Goal: Task Accomplishment & Management: Use online tool/utility

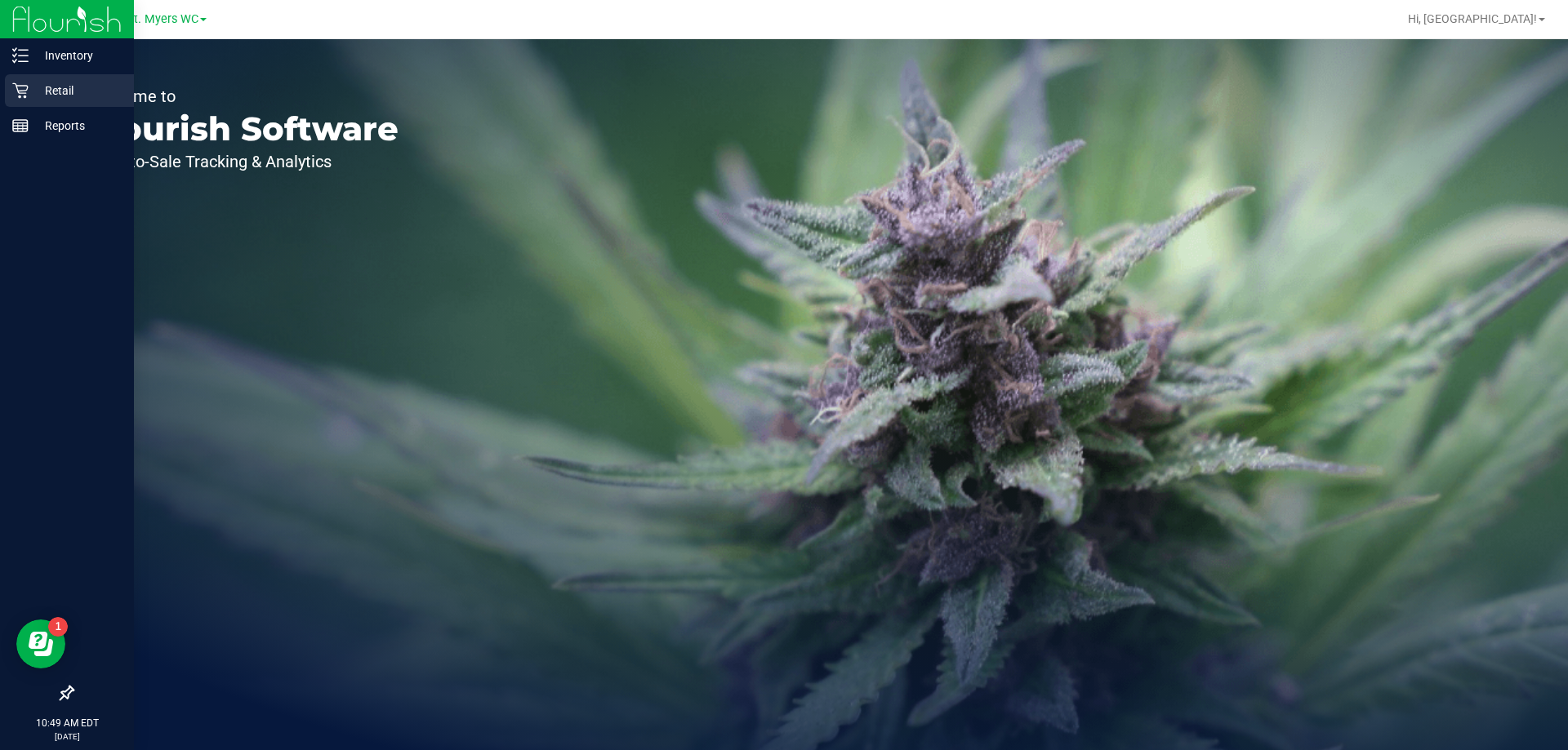
click at [5, 85] on div "Retail" at bounding box center [69, 91] width 129 height 33
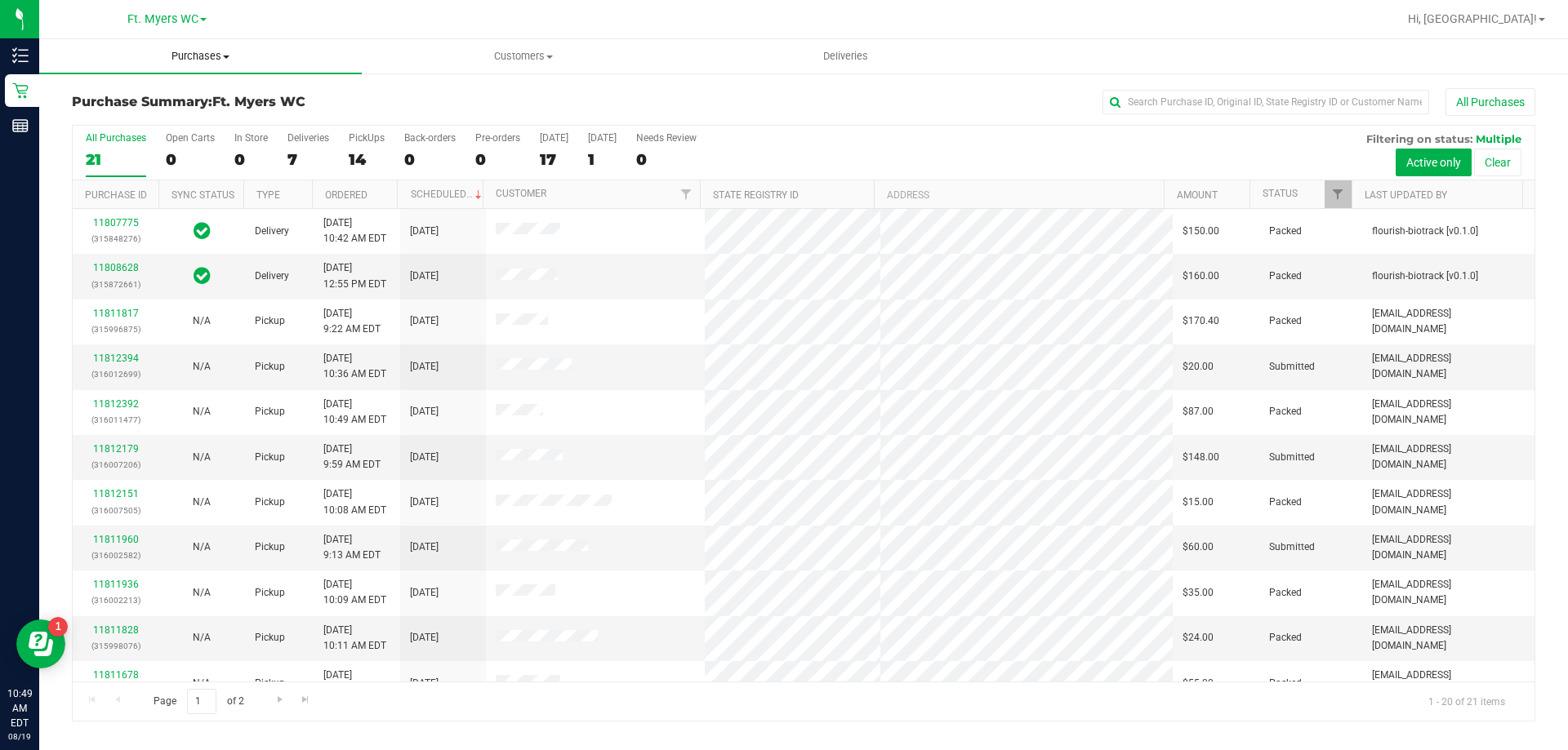
click at [177, 59] on span "Purchases" at bounding box center [200, 57] width 323 height 15
click at [151, 124] on li "Fulfillment" at bounding box center [200, 118] width 323 height 20
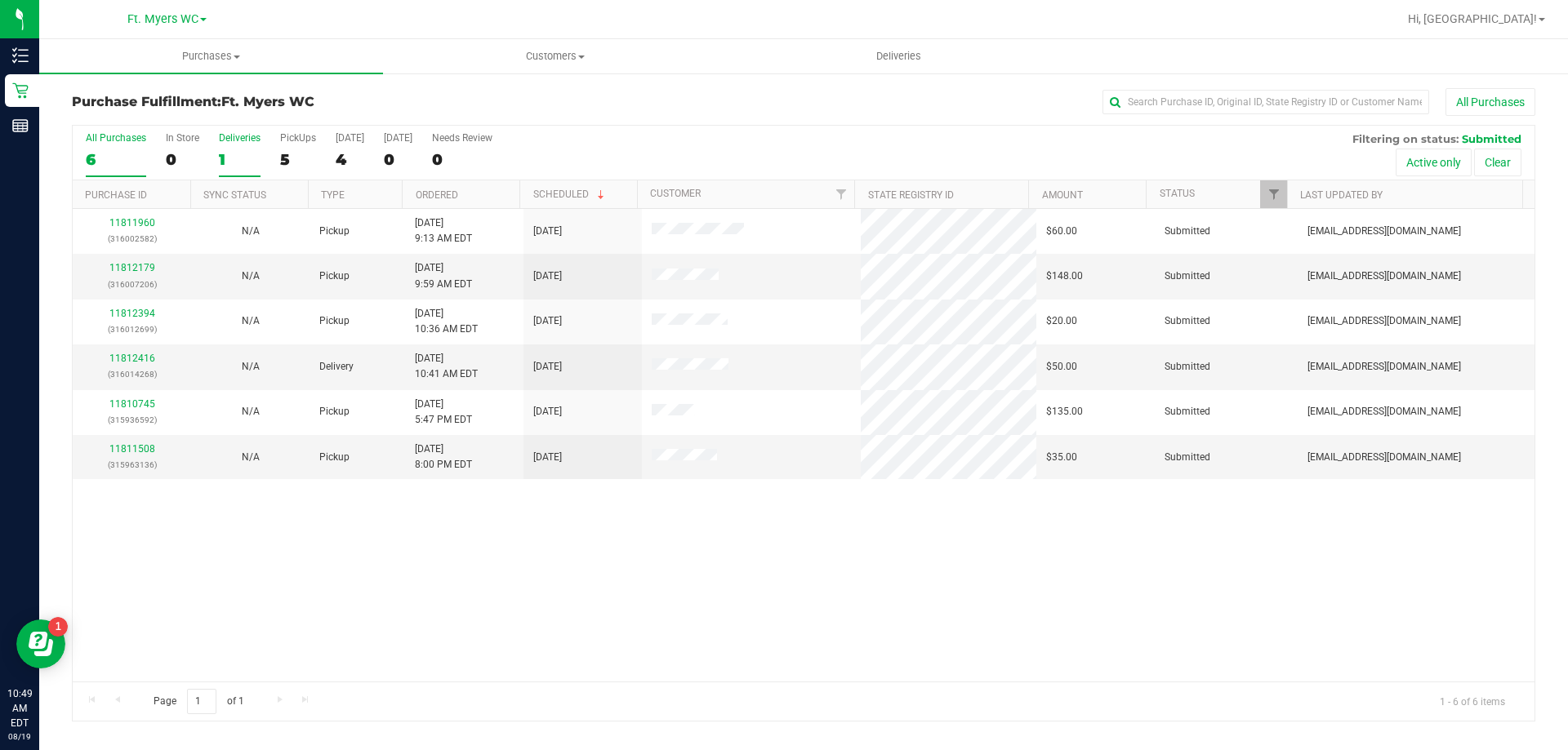
click at [239, 139] on div "Deliveries" at bounding box center [240, 138] width 42 height 11
click at [0, 0] on input "Deliveries 1" at bounding box center [0, 0] width 0 height 0
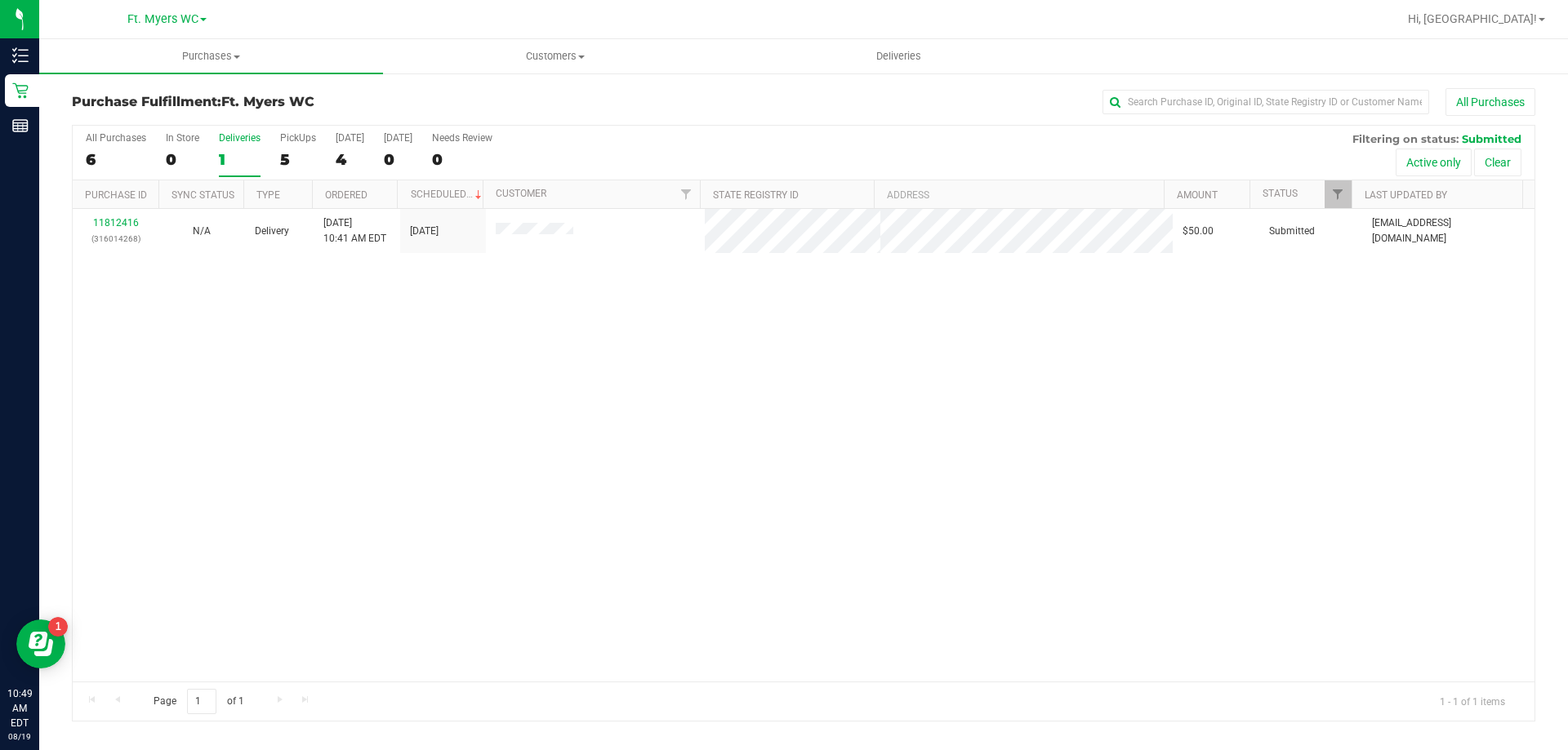
click at [557, 422] on div "11812416 (316014268) N/A Delivery 8/19/2025 10:41 AM EDT 8/19/2025 $50.00 Submi…" at bounding box center [804, 446] width 1461 height 473
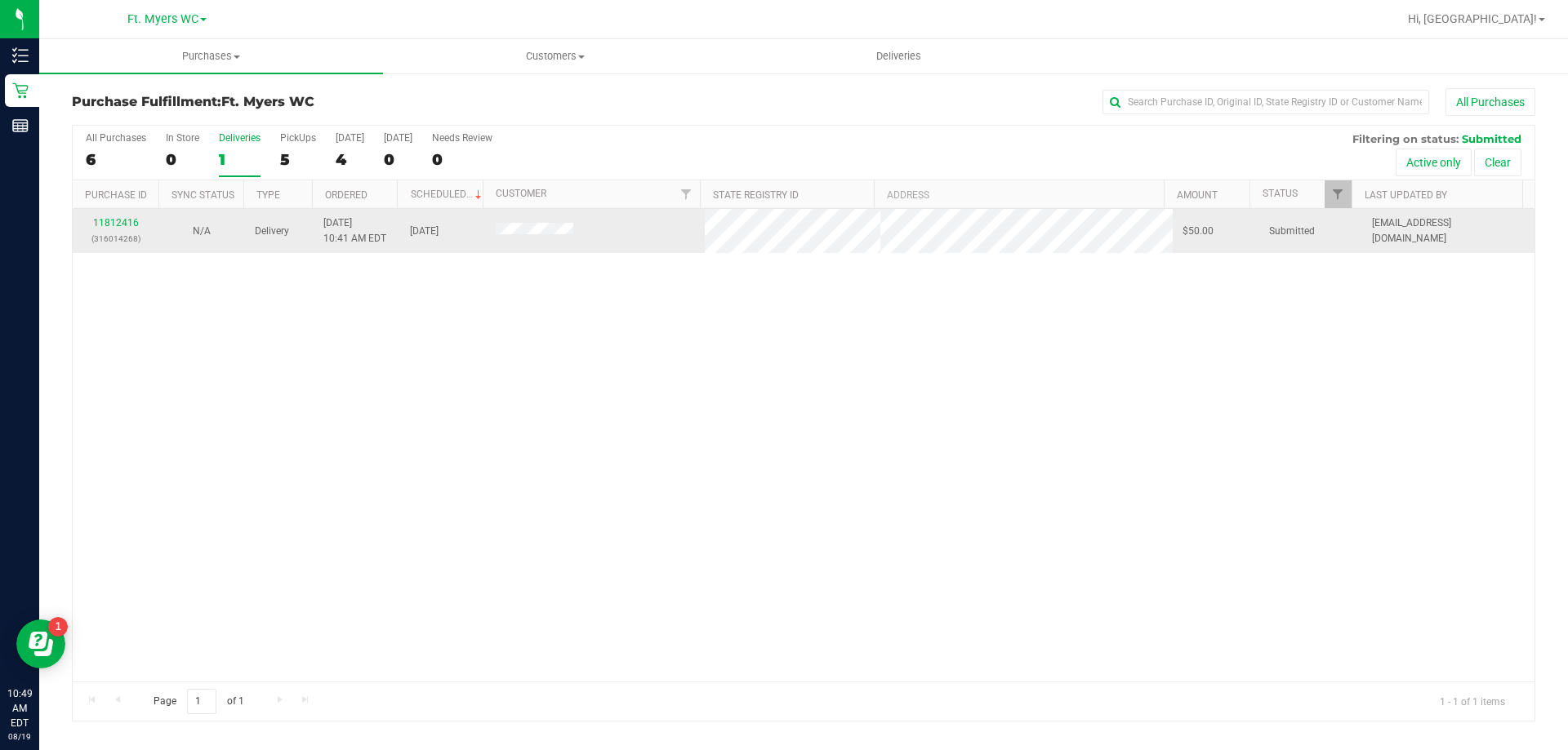
click at [131, 228] on div "11812416 (316014268)" at bounding box center [115, 231] width 66 height 31
click at [130, 224] on link "11812416" at bounding box center [116, 223] width 46 height 11
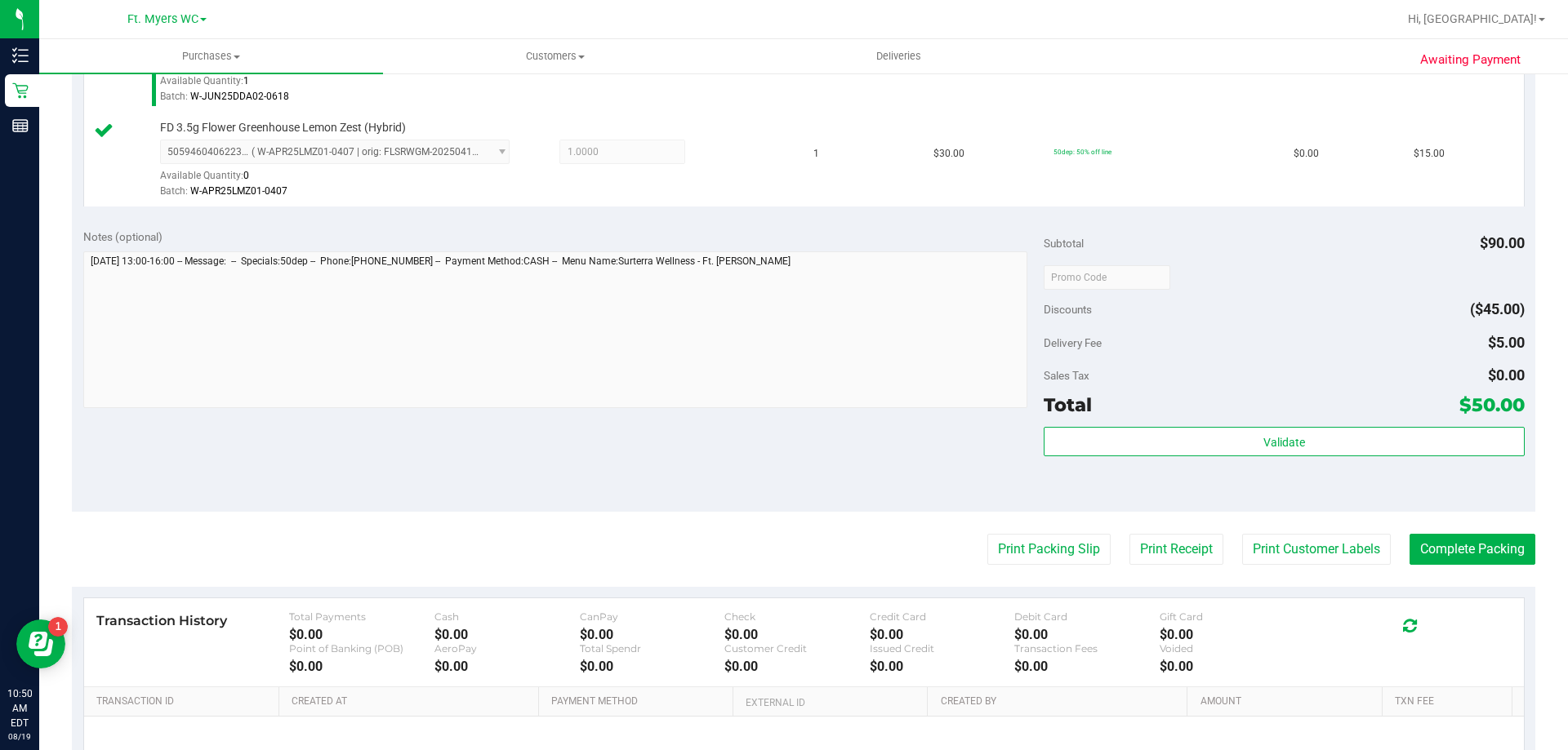
scroll to position [571, 0]
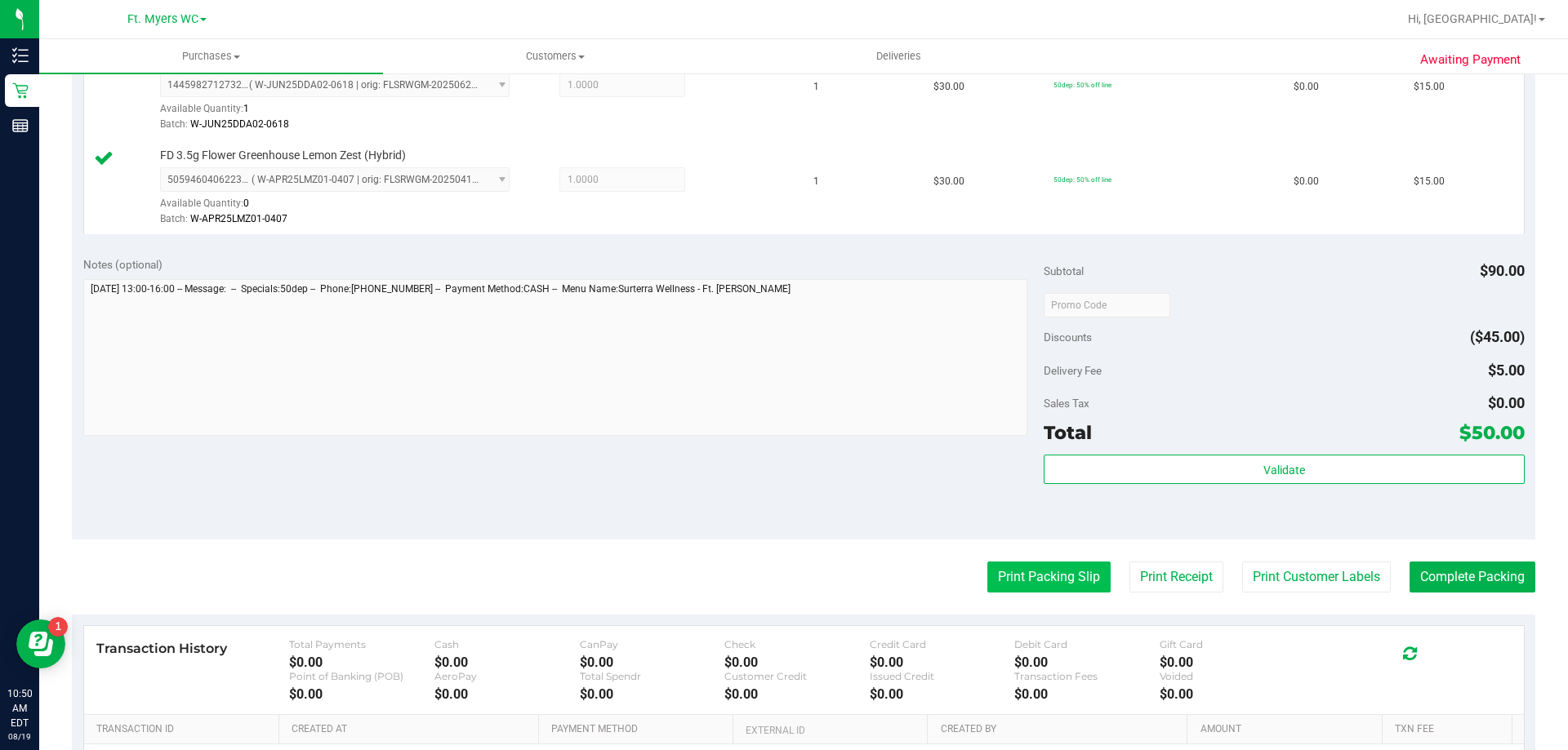
click at [1018, 579] on button "Print Packing Slip" at bounding box center [1048, 577] width 123 height 31
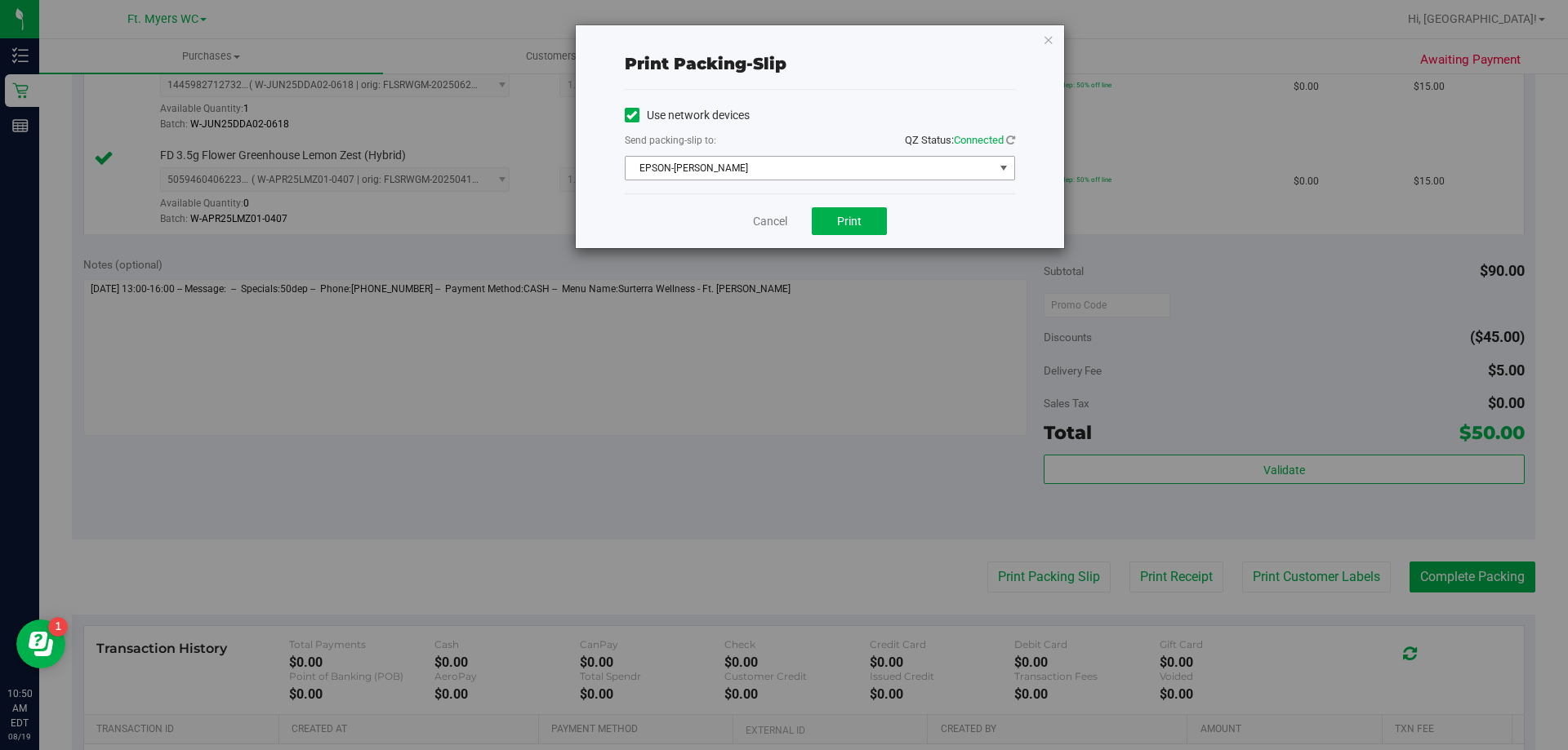
click at [691, 171] on span "EPSON-BEN-KING" at bounding box center [809, 168] width 369 height 23
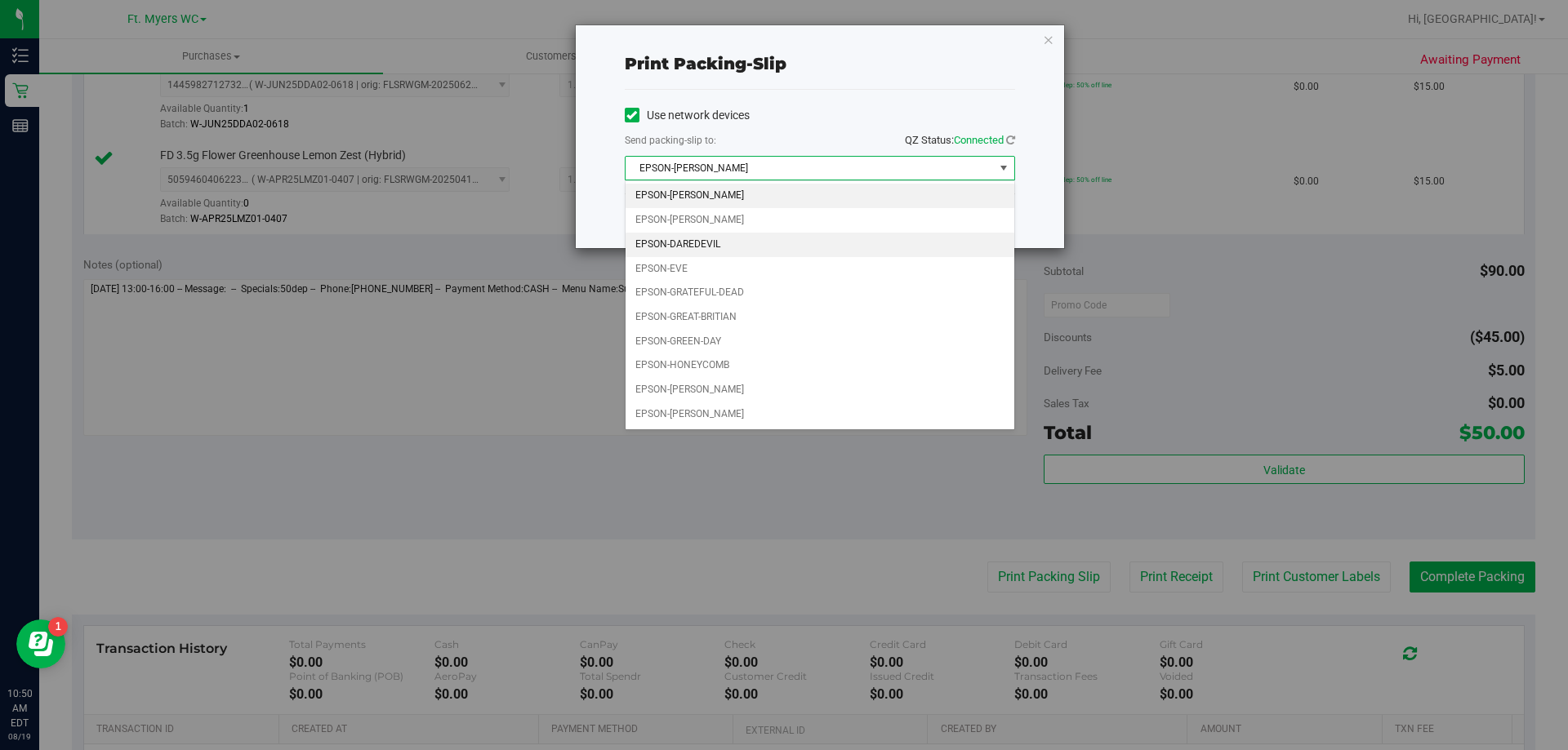
click at [722, 245] on li "EPSON-DAREDEVIL" at bounding box center [819, 245] width 388 height 25
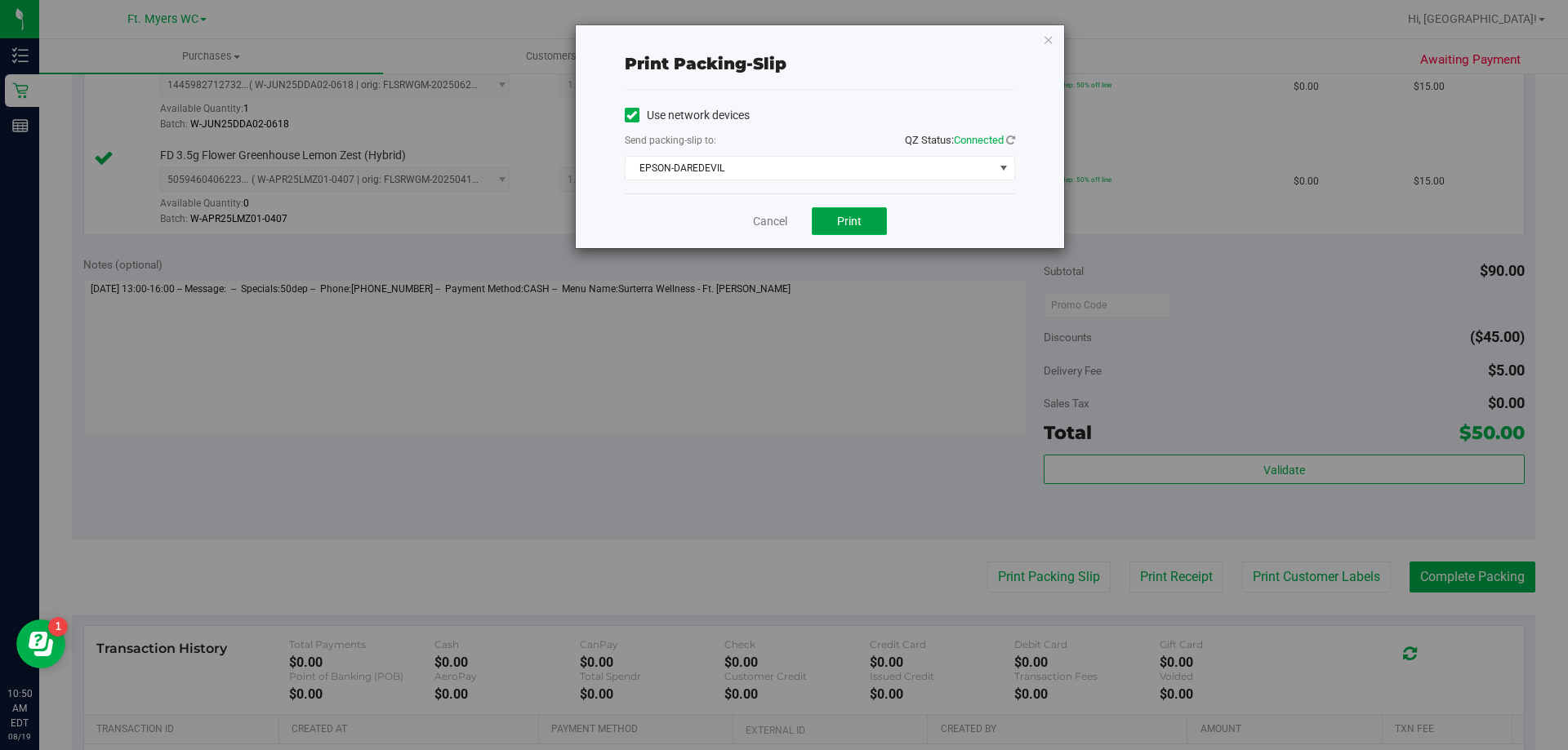
click at [845, 221] on span "Print" at bounding box center [849, 222] width 25 height 13
click at [761, 226] on link "Cancel" at bounding box center [770, 222] width 34 height 17
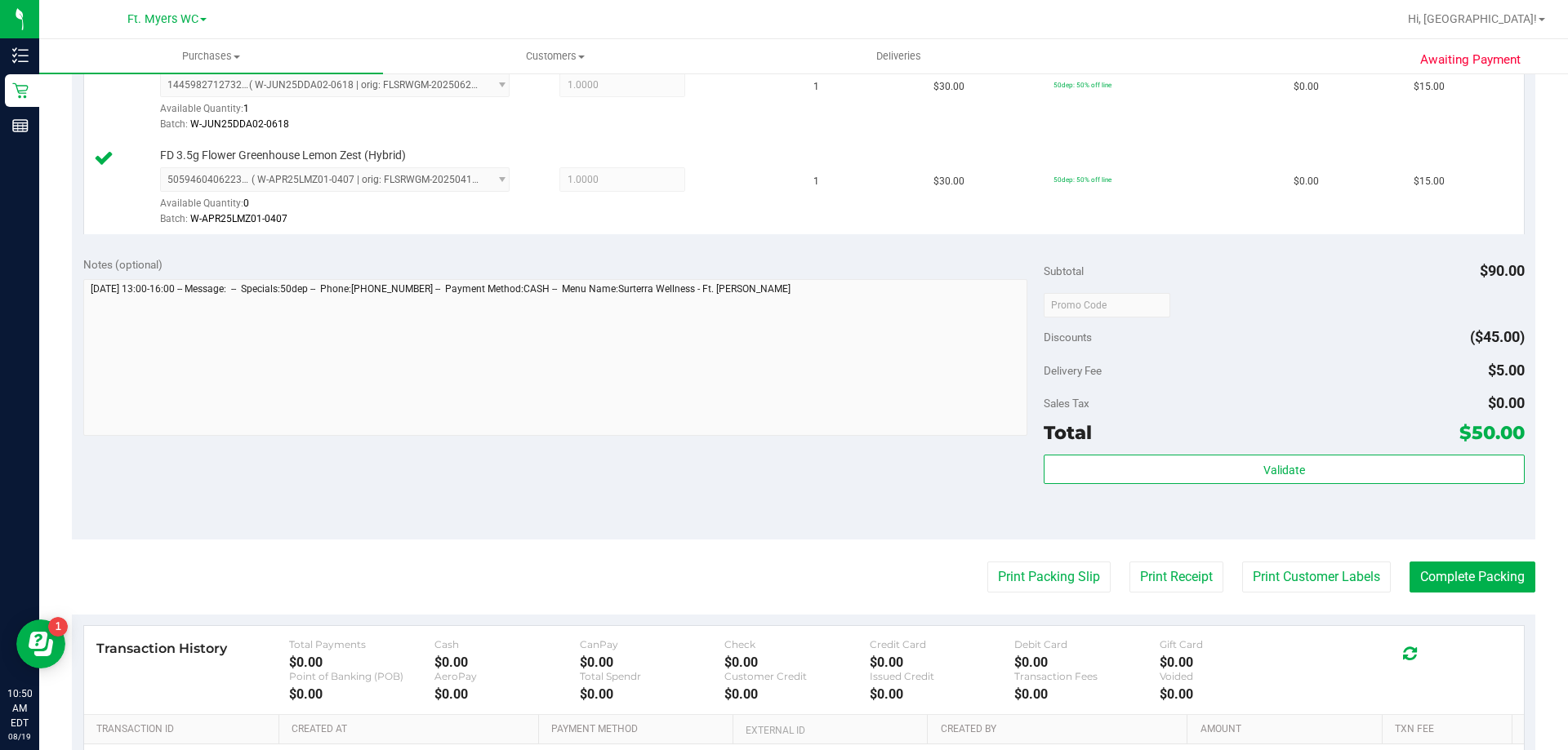
click at [1173, 557] on purchase-details "Back Edit Purchase Cancel Purchase View Profile # 11812416 BioTrack ID: - Submi…" at bounding box center [804, 218] width 1463 height 1403
click at [1171, 571] on button "Print Receipt" at bounding box center [1176, 577] width 94 height 31
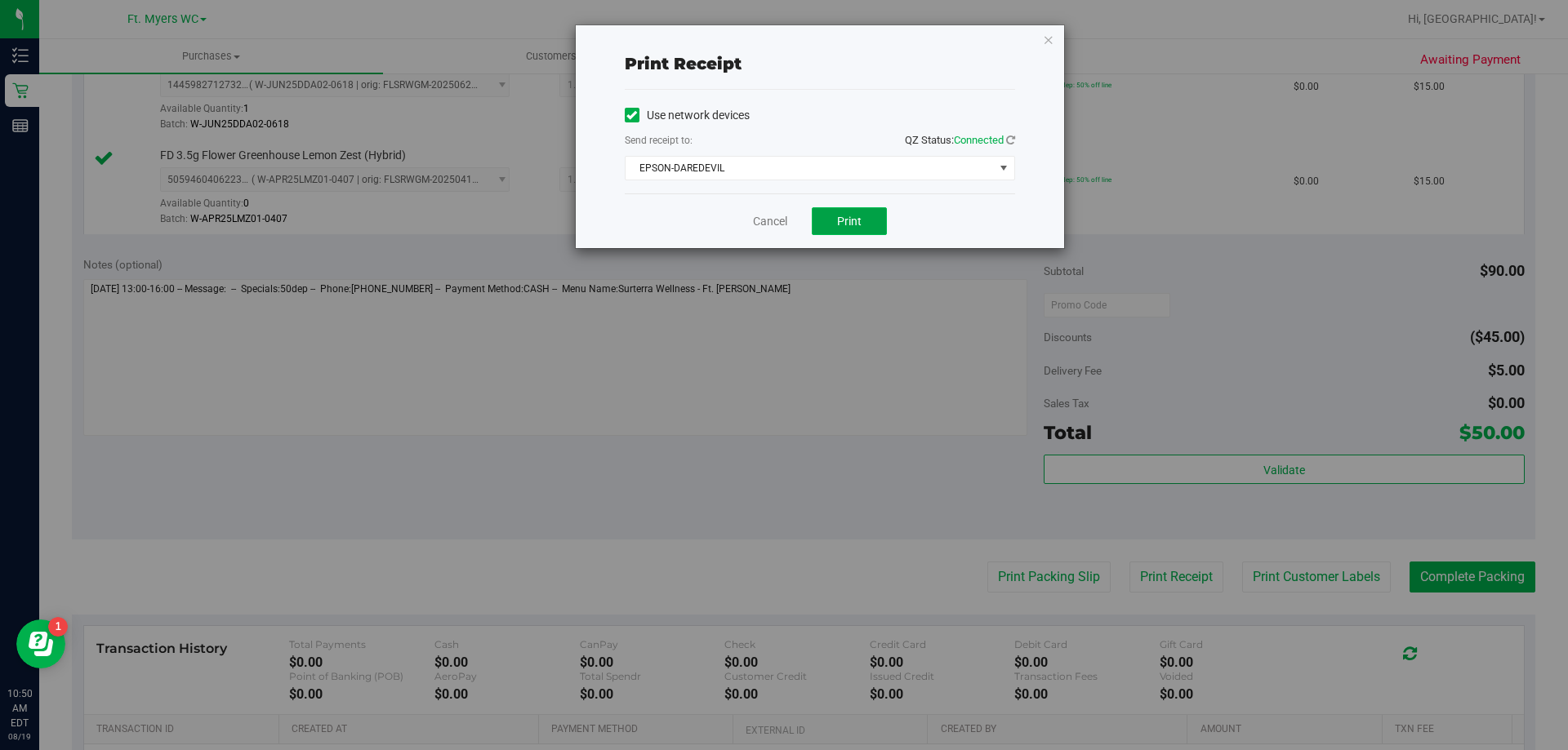
click at [833, 224] on button "Print" at bounding box center [850, 222] width 76 height 28
click at [834, 224] on button "Print" at bounding box center [850, 222] width 76 height 28
click at [769, 226] on link "Cancel" at bounding box center [770, 222] width 34 height 17
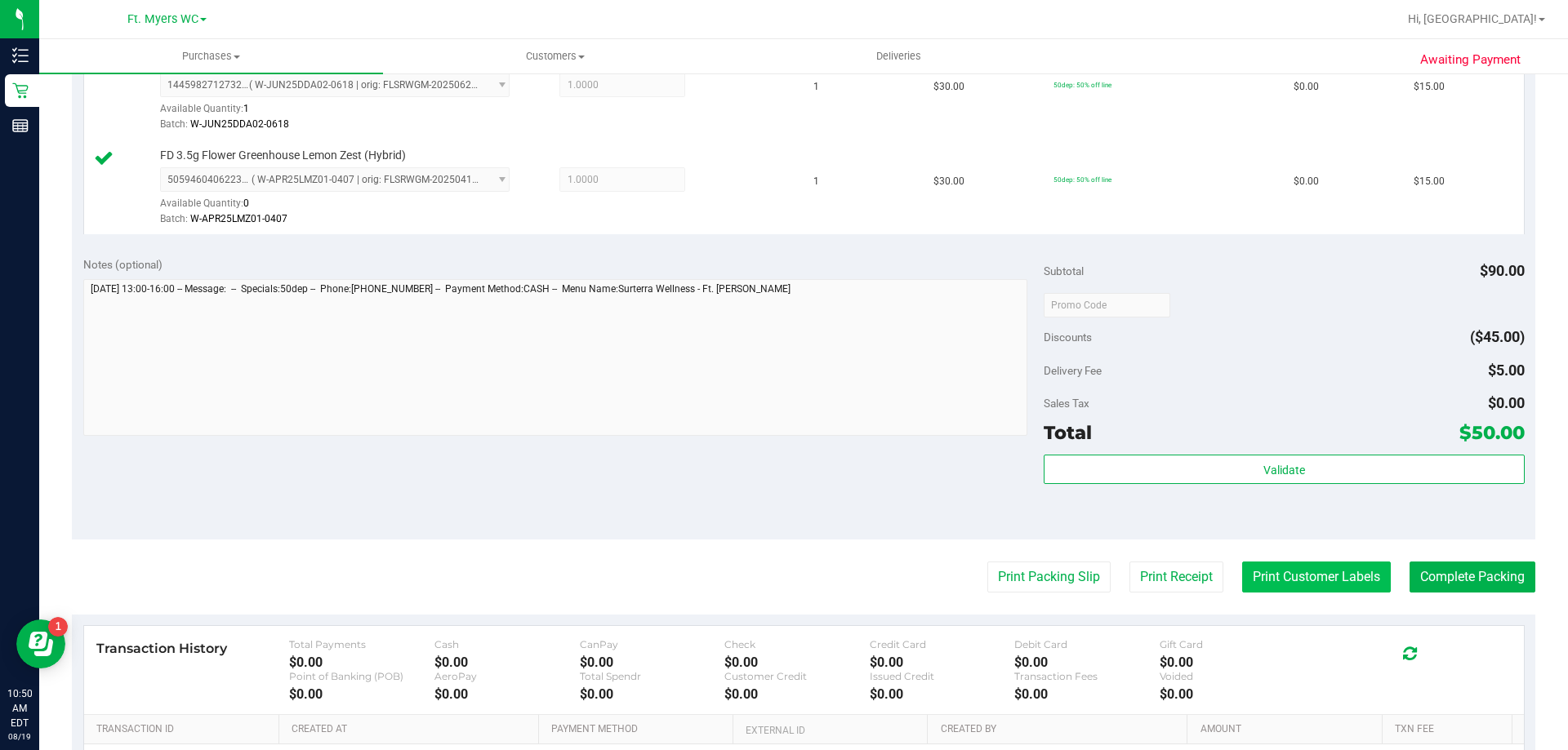
click at [1281, 567] on button "Print Customer Labels" at bounding box center [1316, 577] width 149 height 31
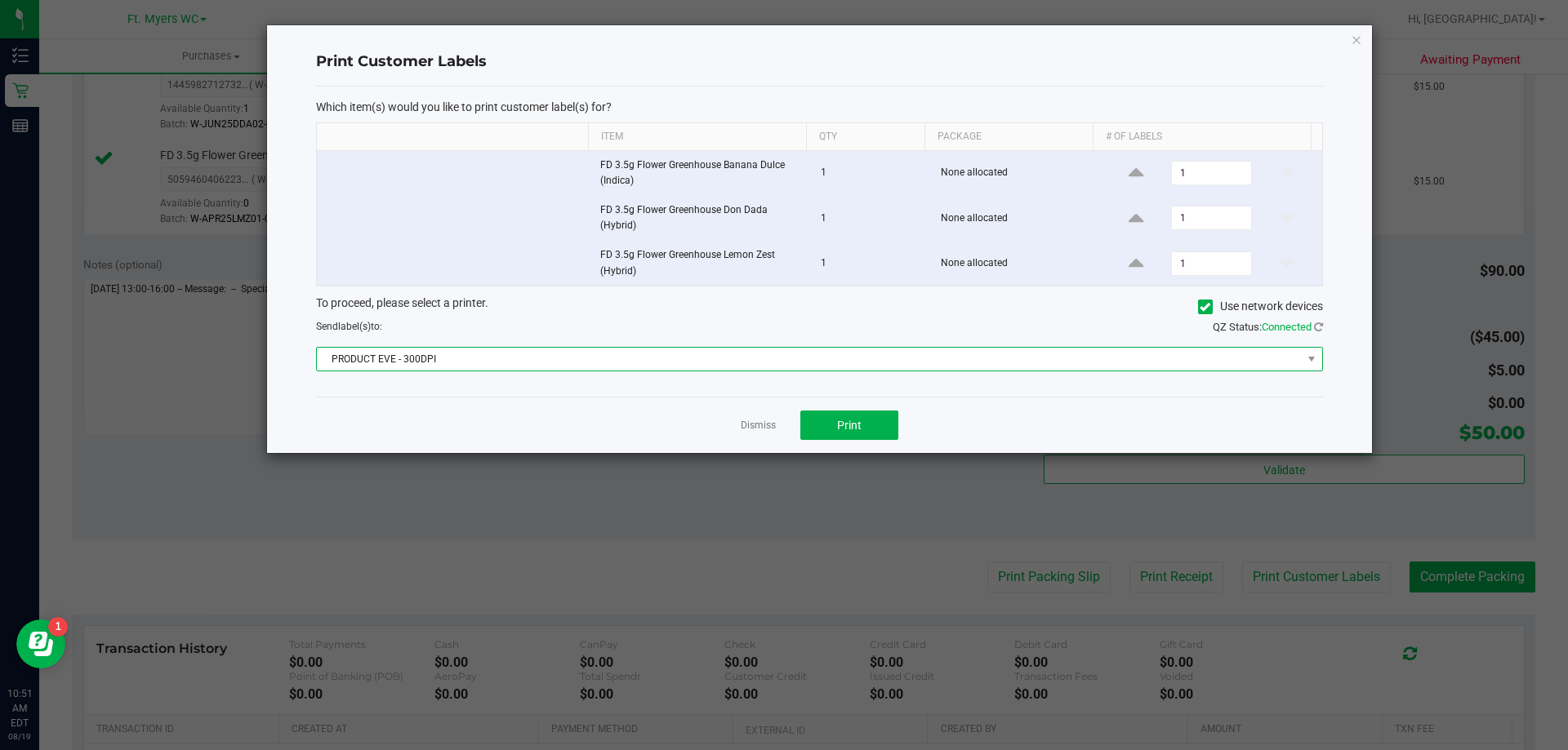
click at [578, 360] on span "PRODUCT EVE - 300DPI" at bounding box center [809, 359] width 984 height 23
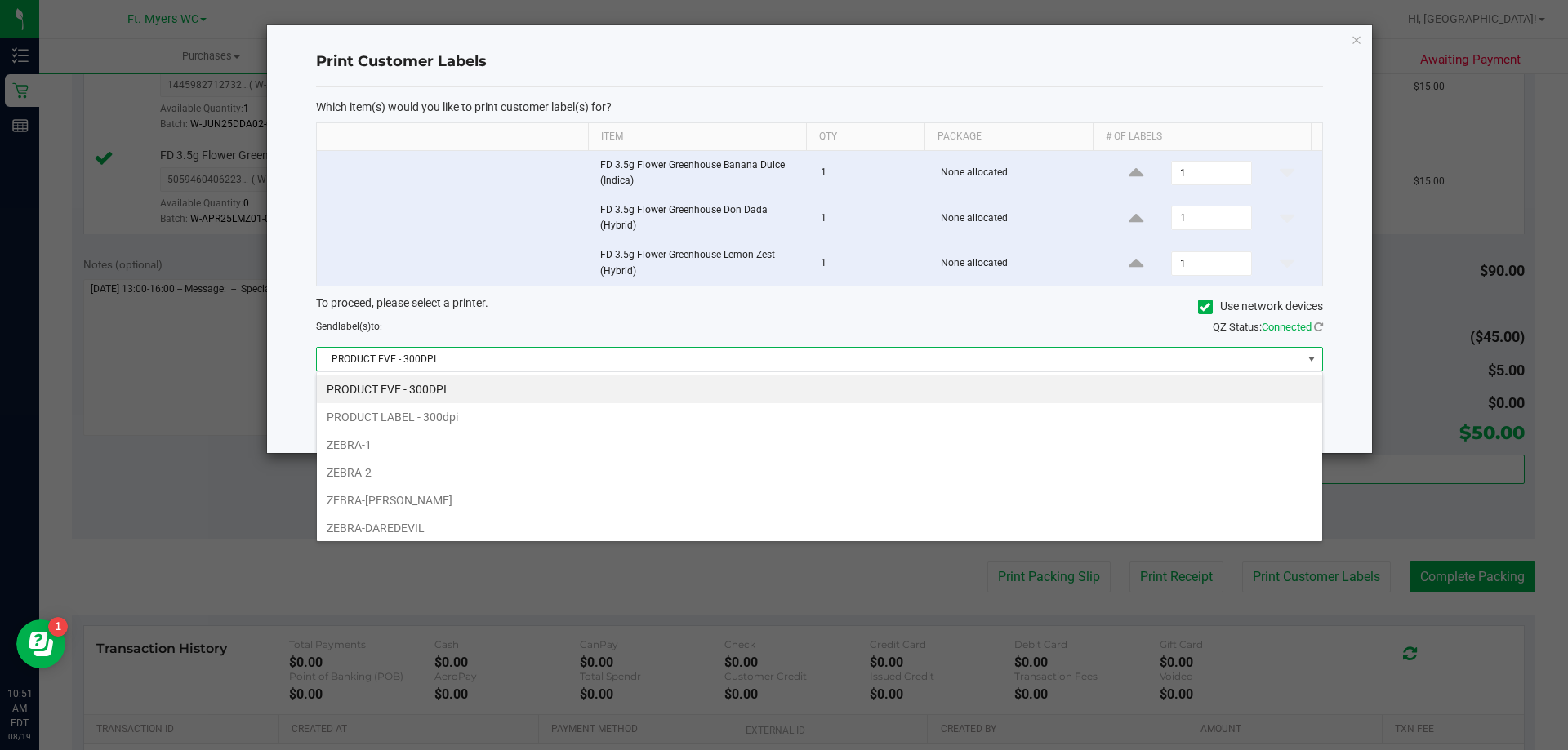
scroll to position [25, 1006]
click at [490, 534] on li "ZEBRA-DAREDEVIL" at bounding box center [819, 528] width 1005 height 28
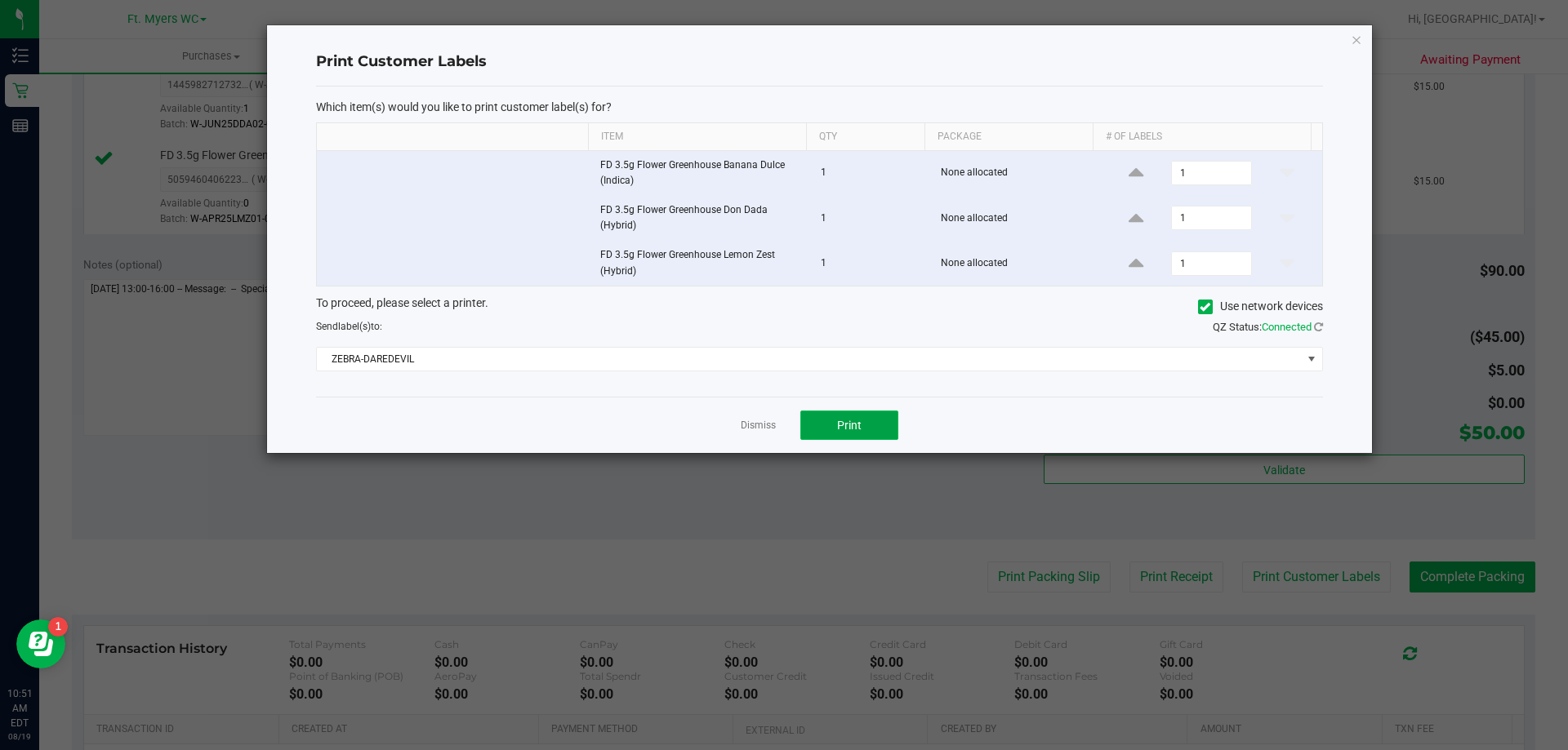
click at [849, 424] on span "Print" at bounding box center [849, 425] width 25 height 13
click at [743, 425] on link "Dismiss" at bounding box center [758, 425] width 35 height 14
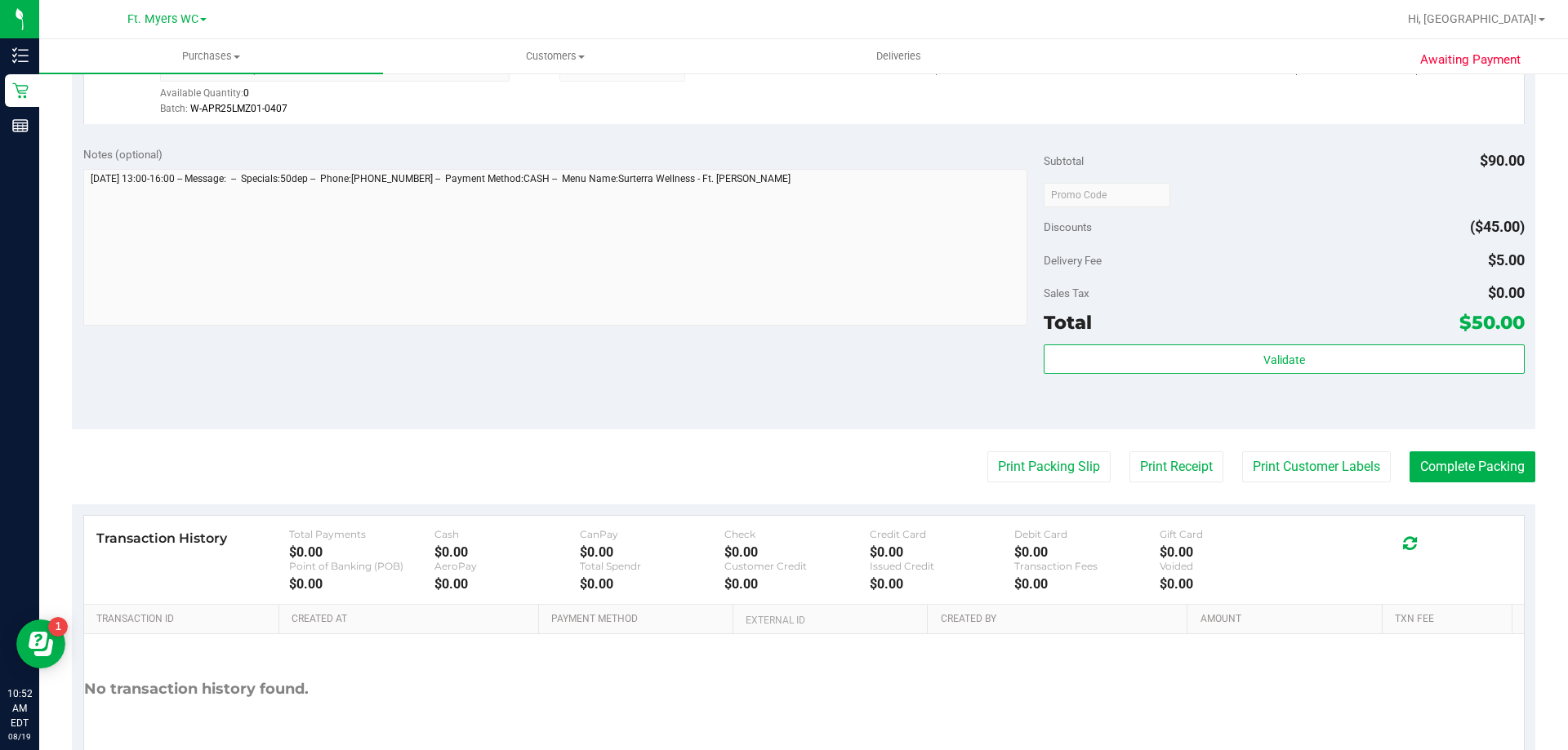
scroll to position [653, 0]
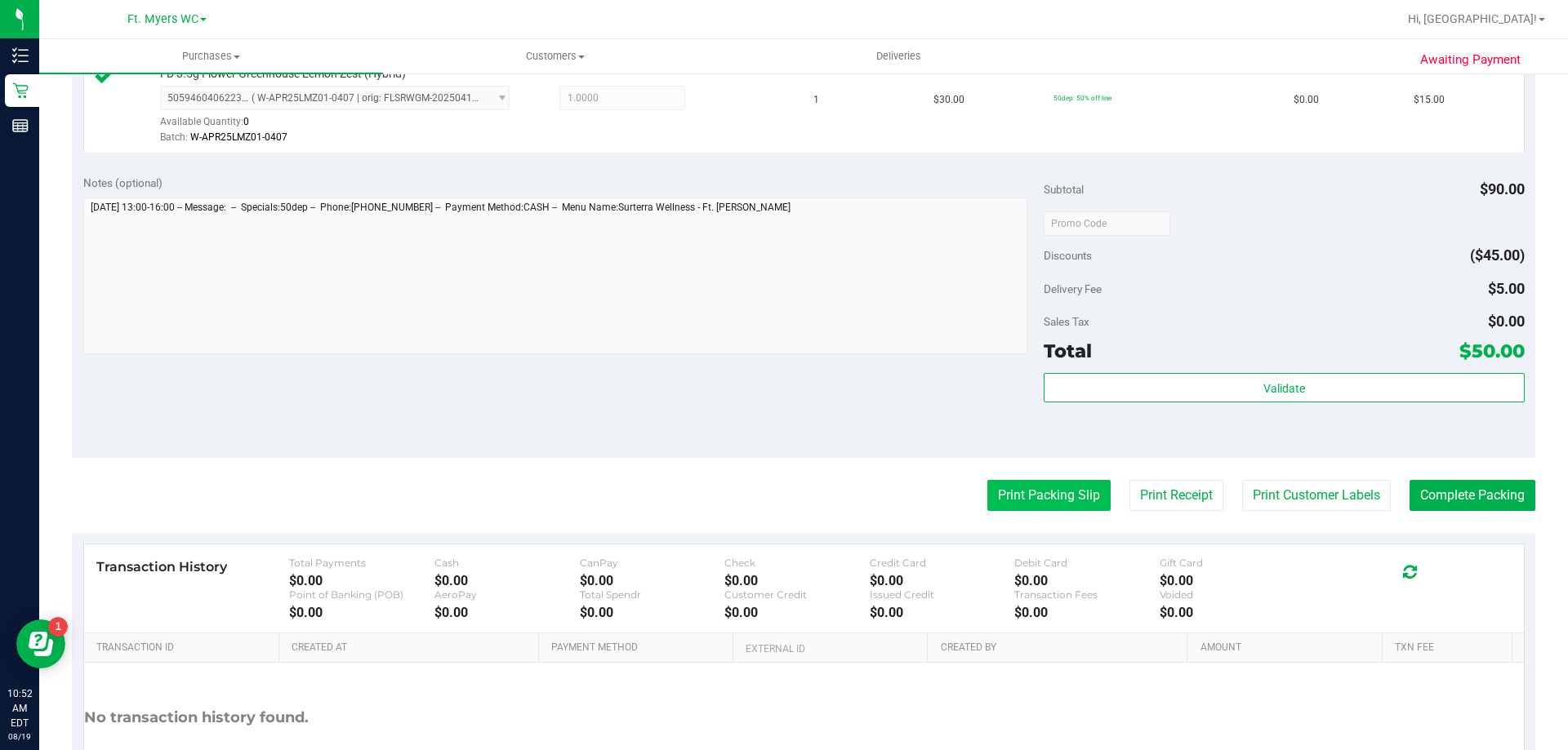
click at [1063, 496] on button "Print Packing Slip" at bounding box center [1048, 496] width 123 height 31
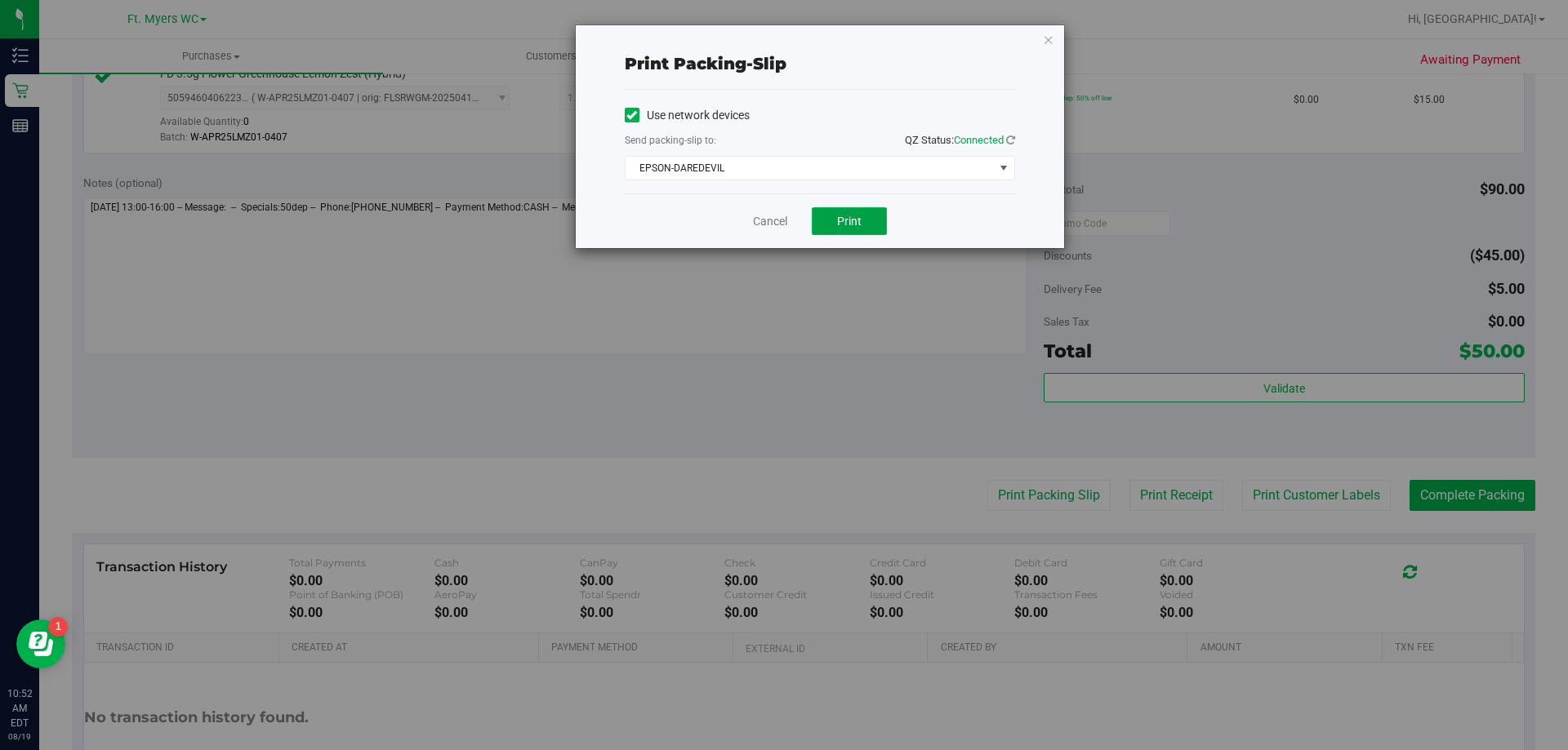
click at [853, 217] on span "Print" at bounding box center [849, 222] width 25 height 13
click at [852, 225] on span "Print" at bounding box center [849, 222] width 25 height 13
click at [750, 227] on div "Cancel Print" at bounding box center [819, 221] width 390 height 55
click at [757, 222] on link "Cancel" at bounding box center [770, 222] width 34 height 17
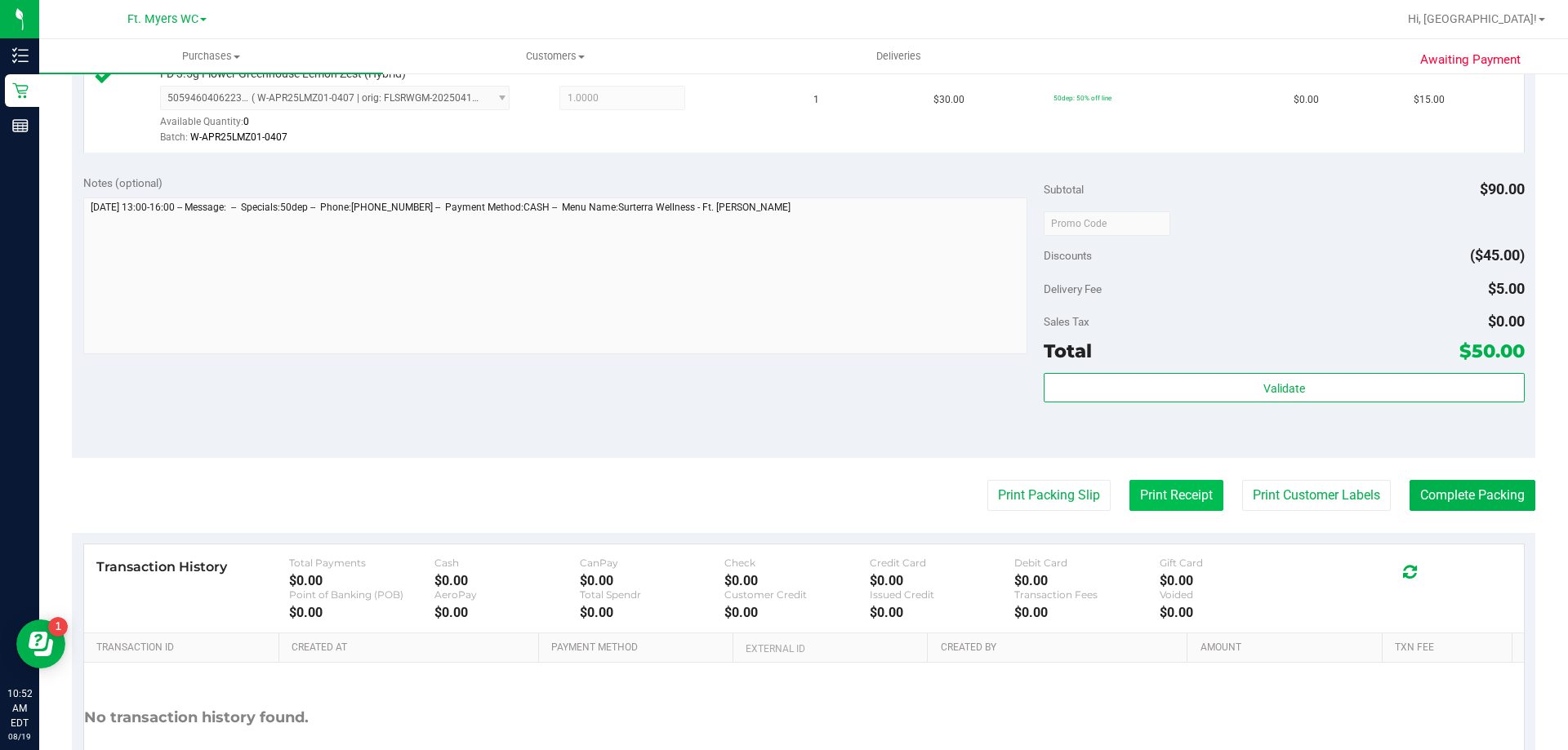
click at [1130, 487] on button "Print Receipt" at bounding box center [1176, 496] width 94 height 31
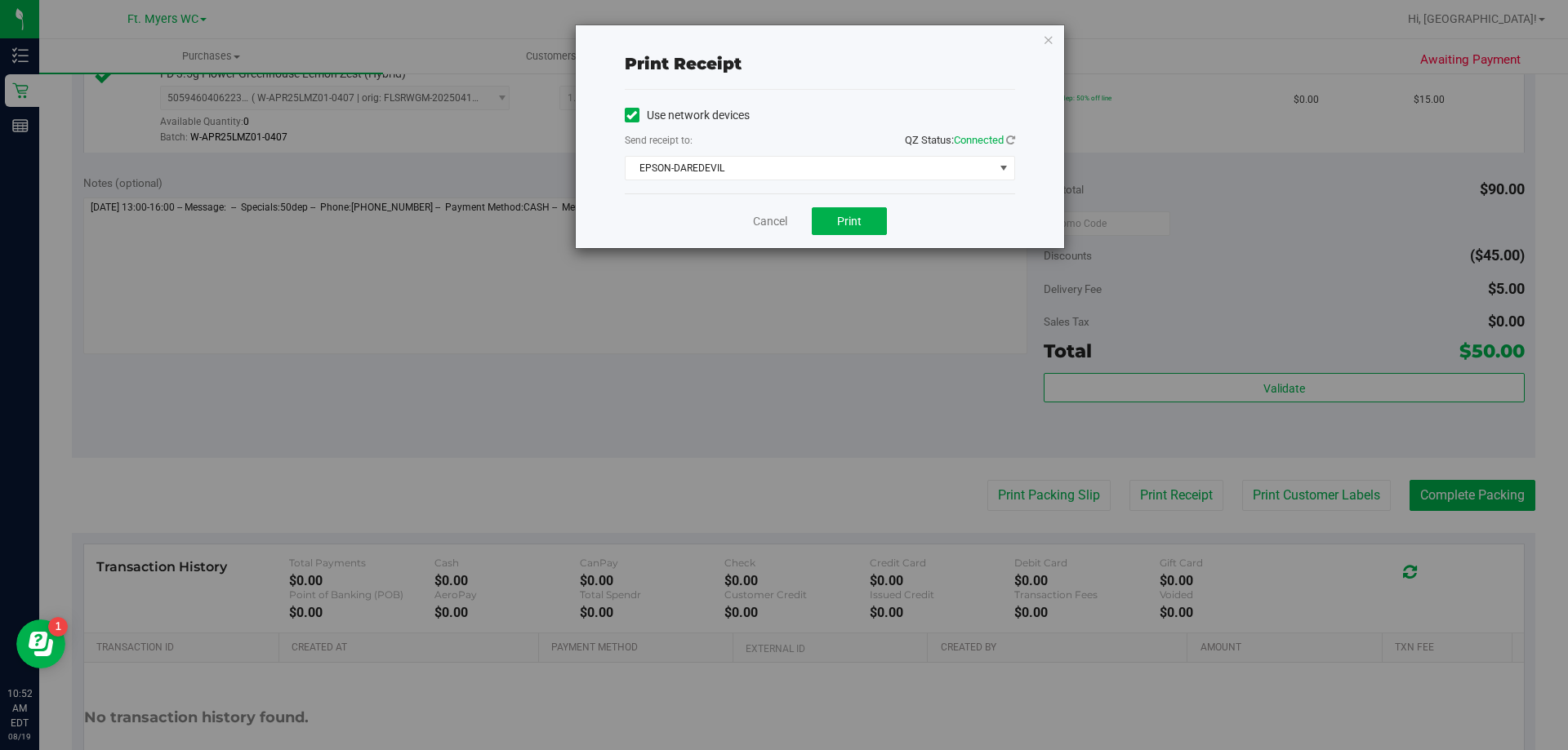
click at [802, 205] on div "Cancel Print" at bounding box center [819, 221] width 390 height 55
click at [854, 222] on span "Print" at bounding box center [849, 222] width 25 height 13
click at [773, 217] on link "Cancel" at bounding box center [770, 222] width 34 height 17
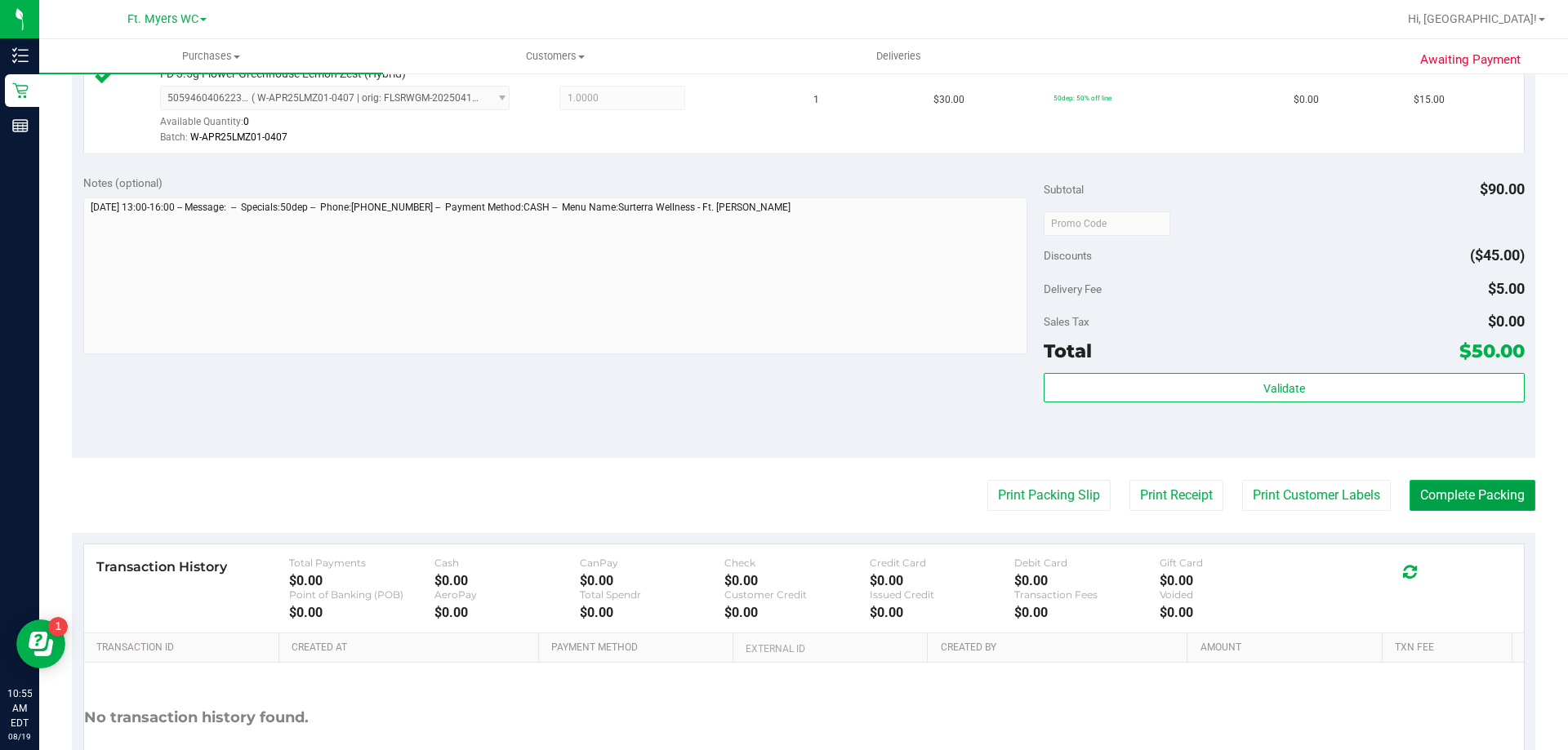
click at [1441, 482] on button "Complete Packing" at bounding box center [1472, 496] width 126 height 31
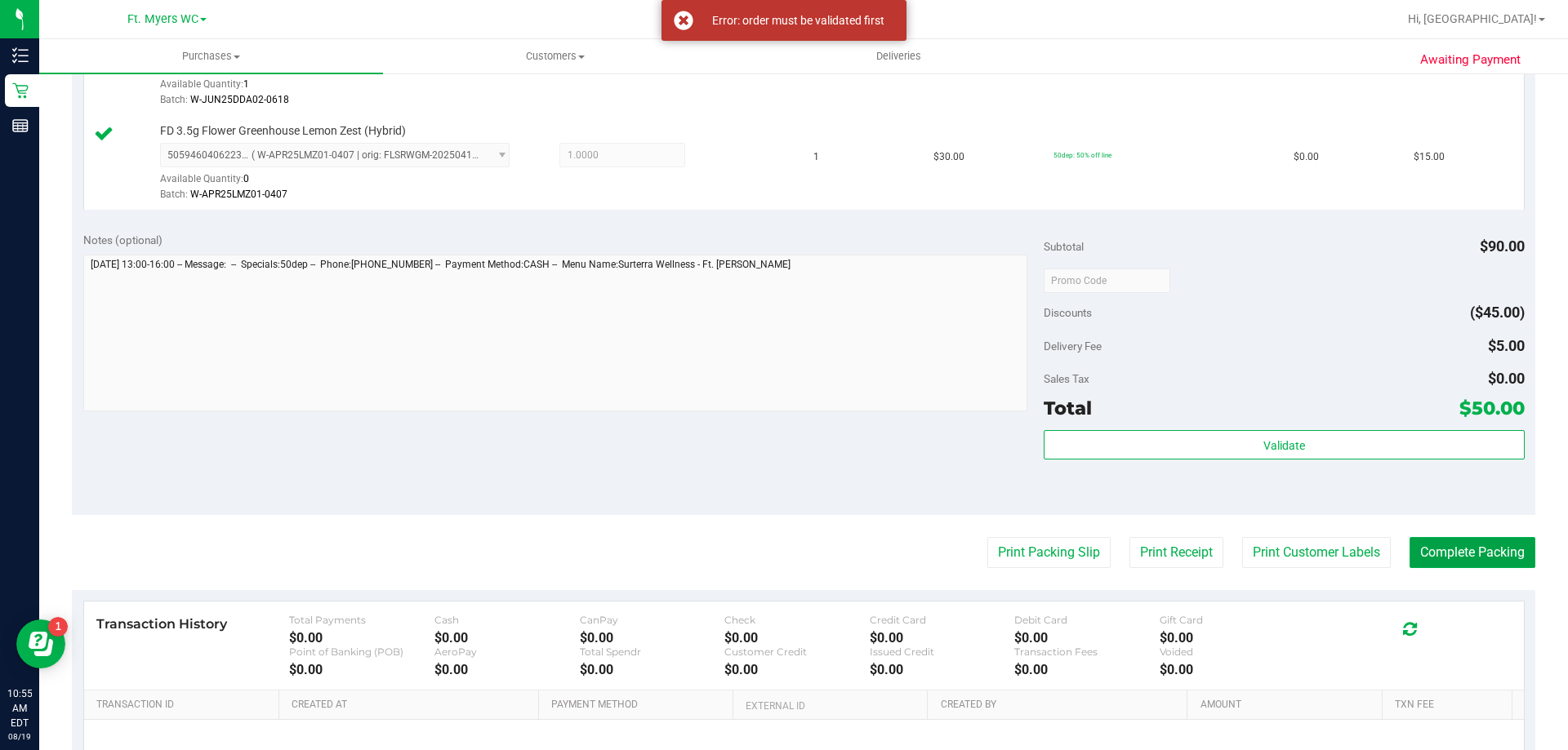
scroll to position [571, 0]
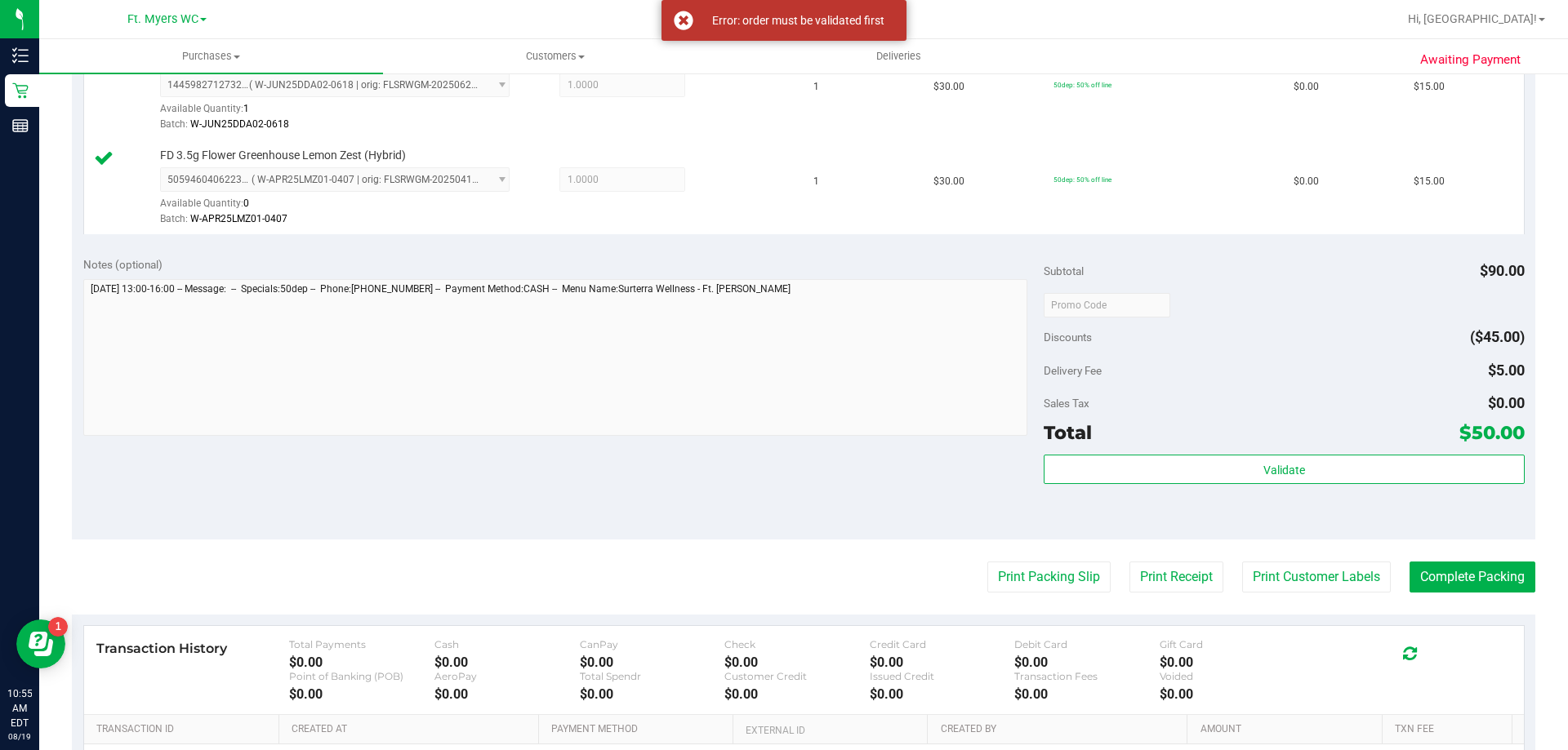
click at [1147, 487] on div "Validate" at bounding box center [1283, 492] width 480 height 74
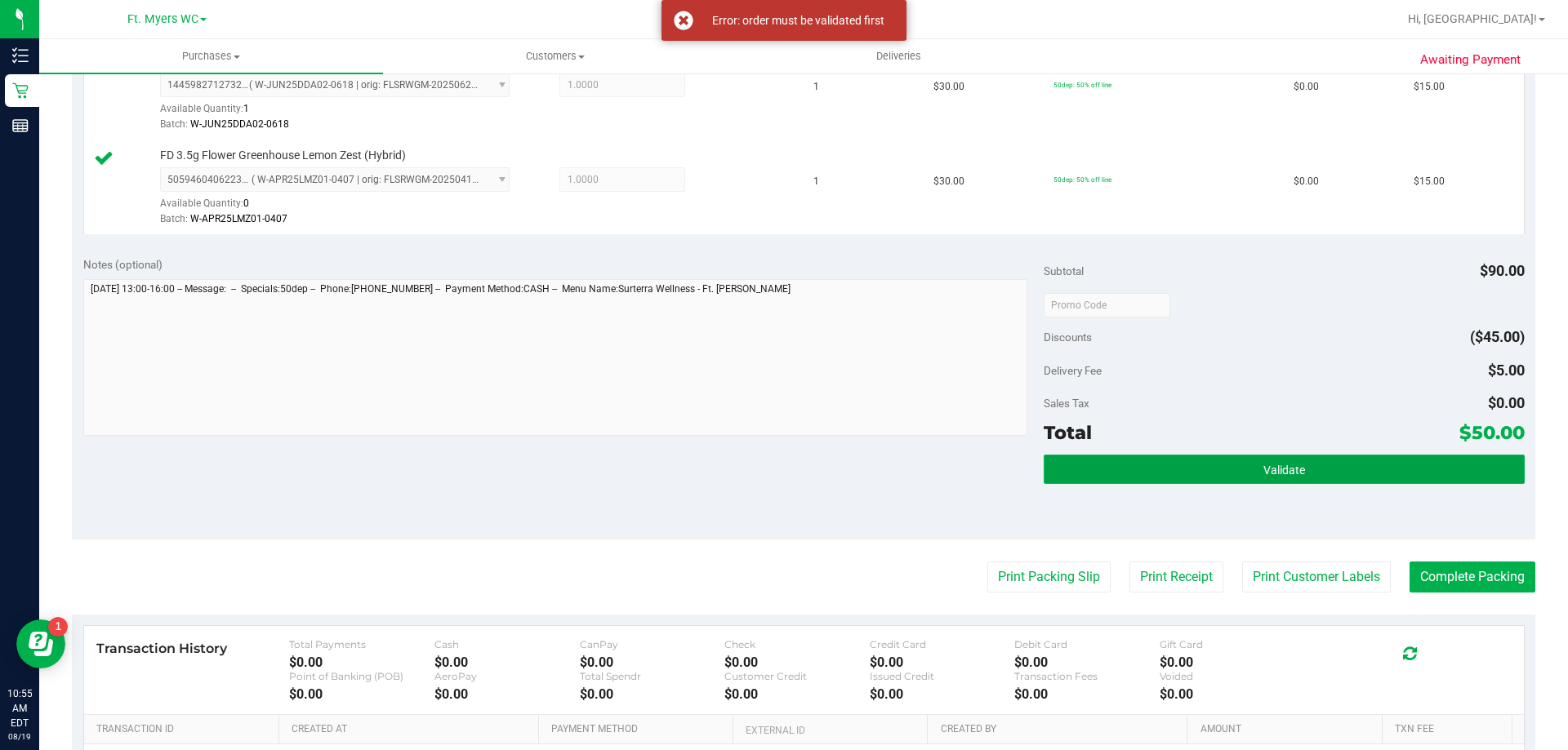
click at [1149, 482] on button "Validate" at bounding box center [1283, 469] width 480 height 30
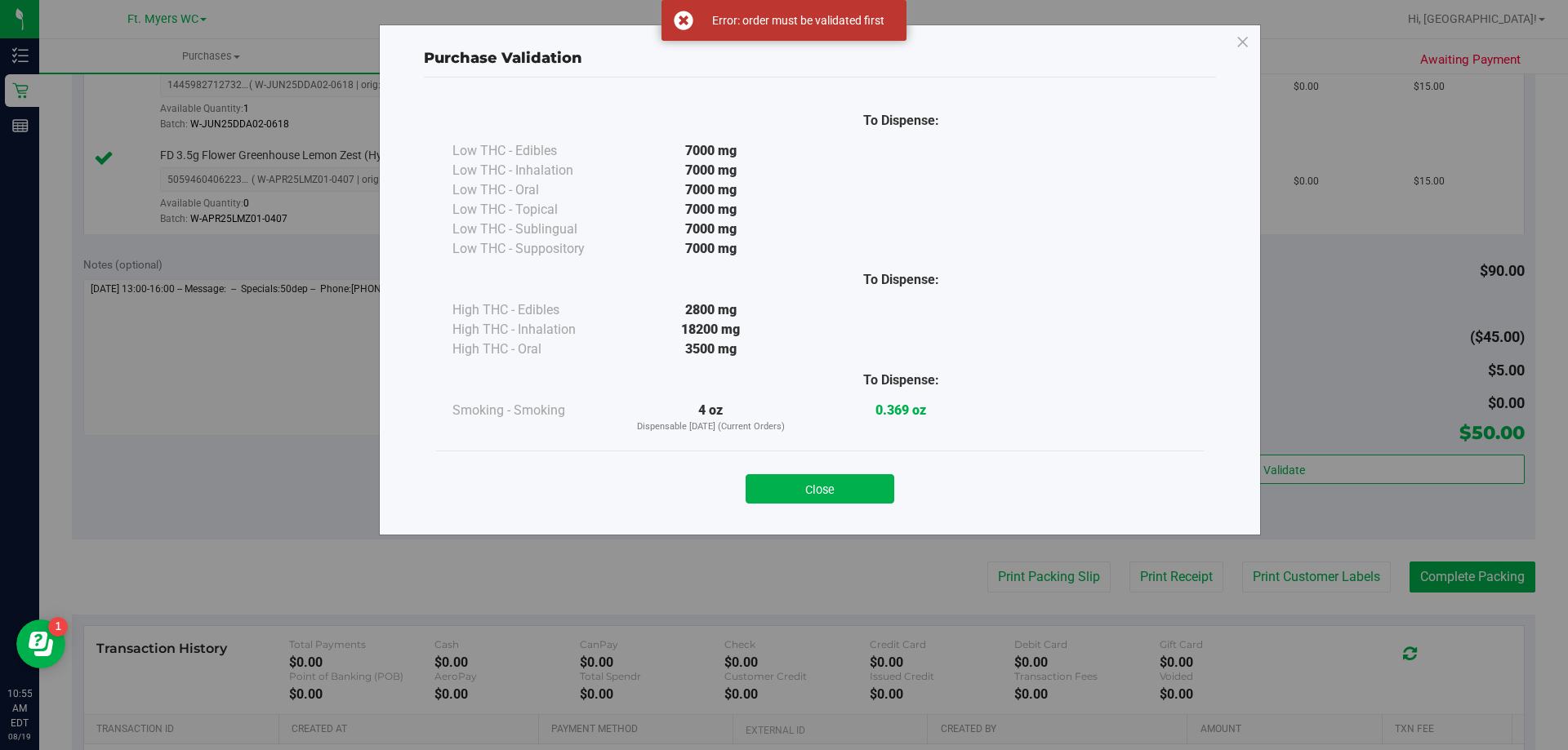
click at [1151, 475] on div "Close" at bounding box center [819, 483] width 768 height 66
click at [832, 482] on button "Close" at bounding box center [819, 489] width 149 height 30
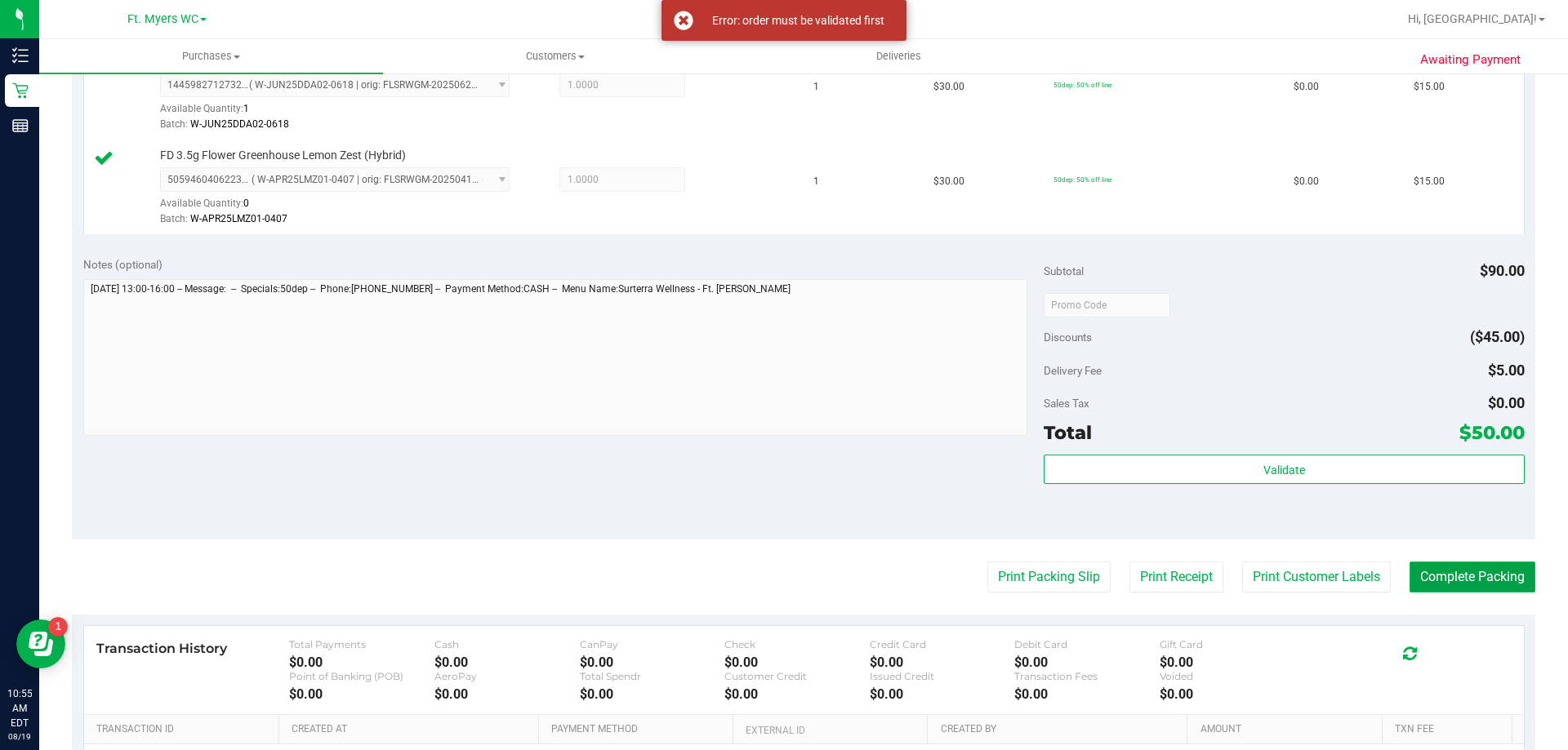
click at [1425, 578] on button "Complete Packing" at bounding box center [1472, 577] width 126 height 31
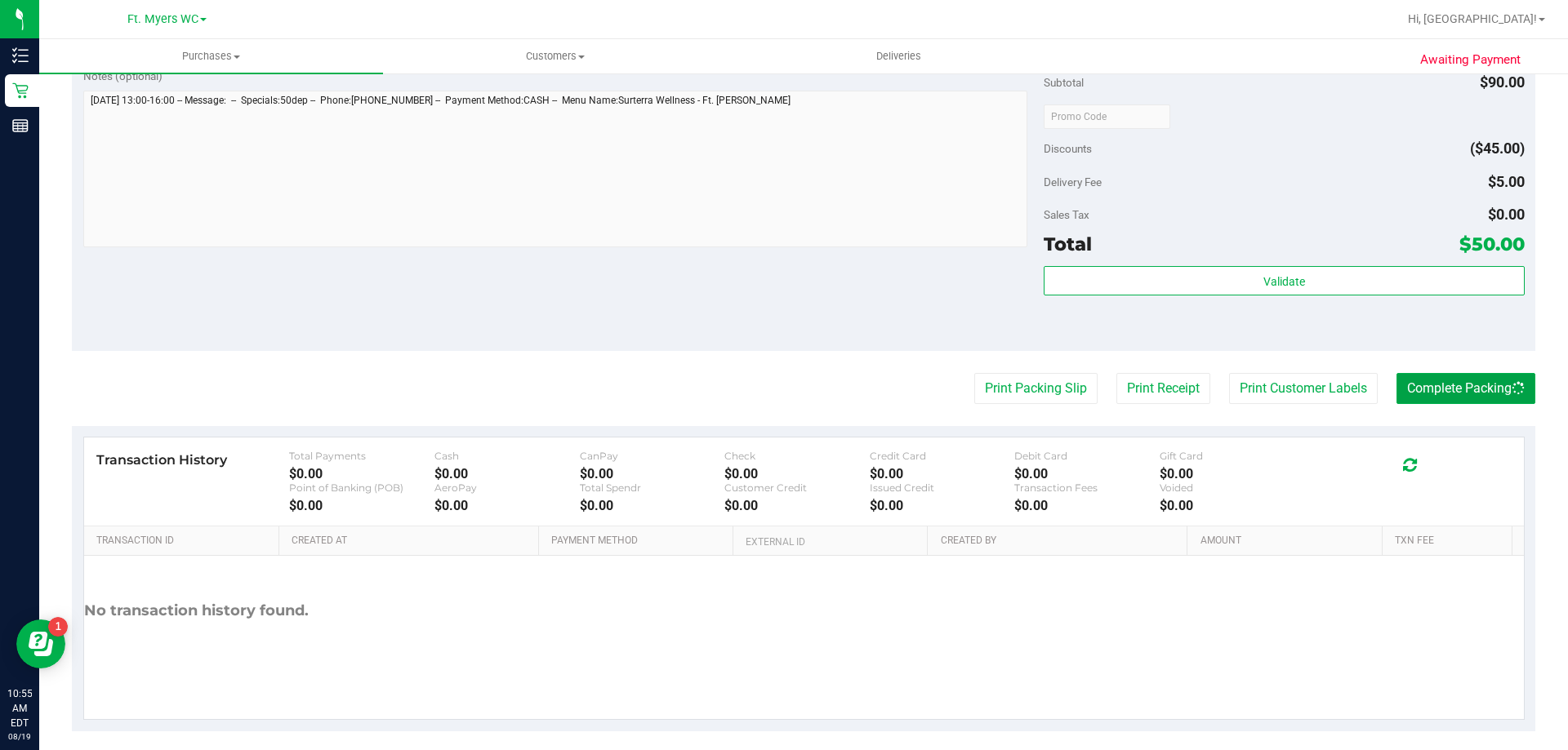
scroll to position [774, 0]
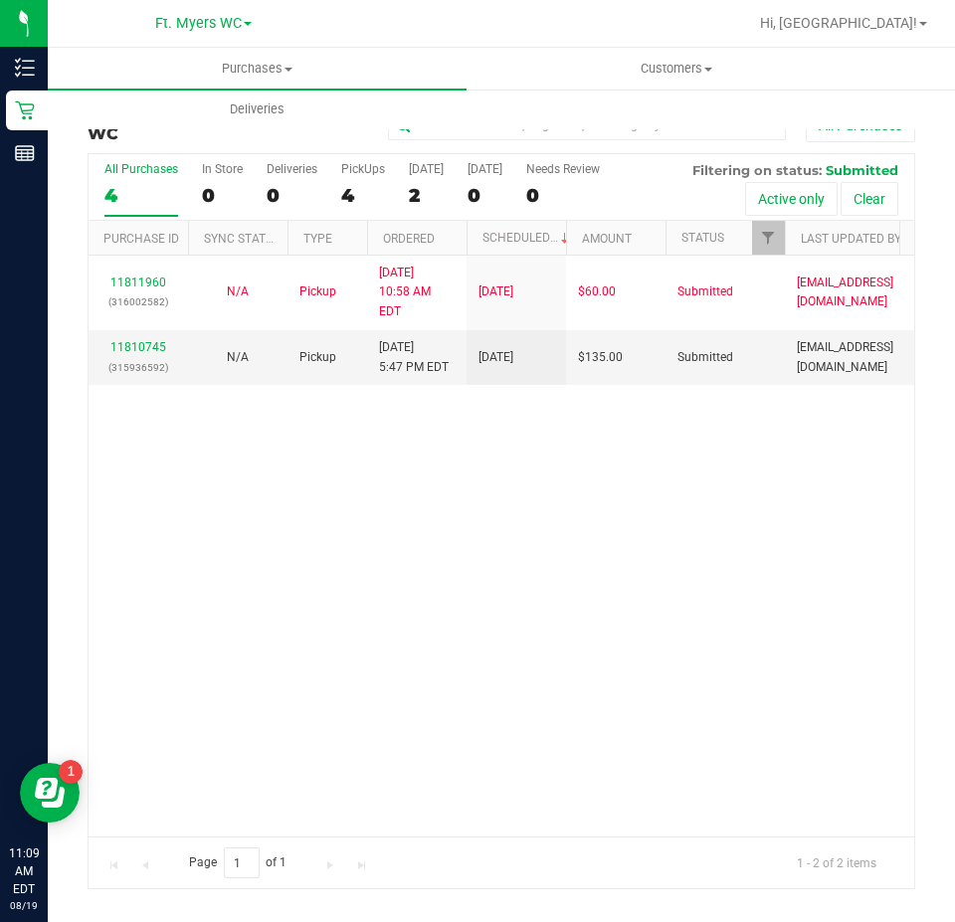
click at [434, 487] on div "11811960 (316002582) N/A Pickup 8/19/2025 10:58 AM EDT 8/19/2025 $60.00 Submitt…" at bounding box center [502, 546] width 826 height 581
click at [367, 180] on label "PickUps 4" at bounding box center [363, 189] width 44 height 55
click at [0, 0] on input "PickUps 4" at bounding box center [0, 0] width 0 height 0
click at [255, 60] on span "Purchases" at bounding box center [257, 69] width 419 height 18
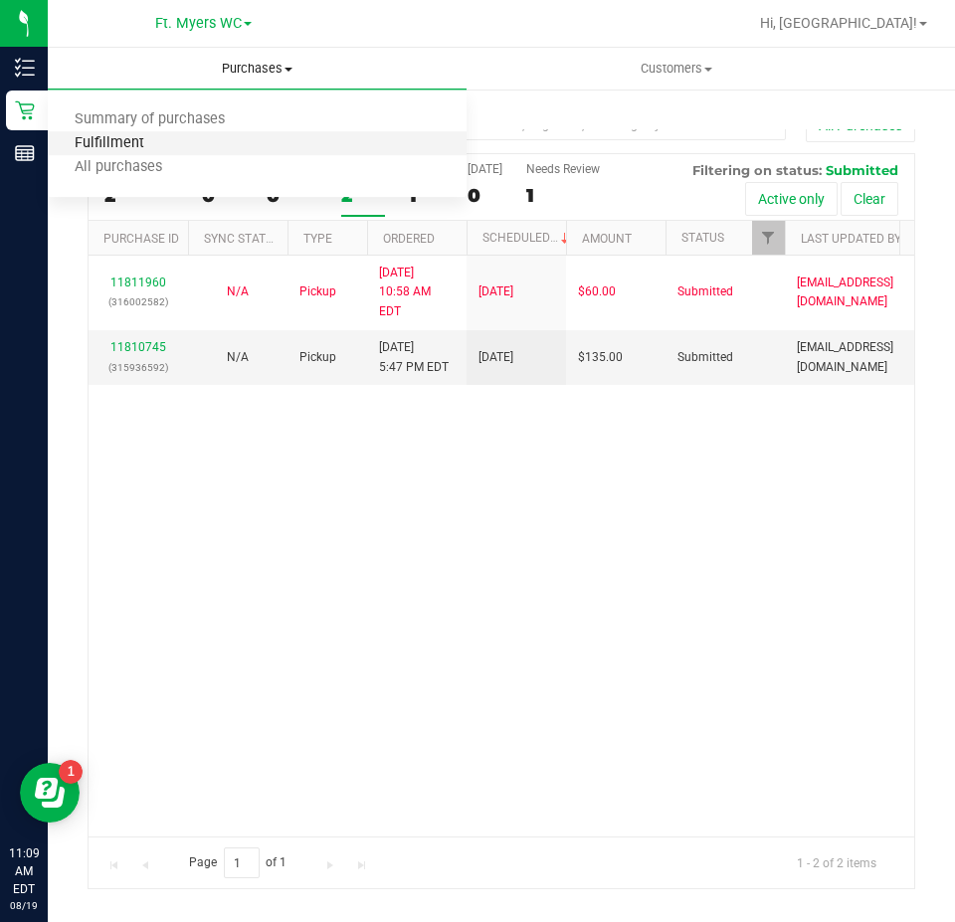
click at [124, 144] on span "Fulfillment" at bounding box center [109, 143] width 123 height 17
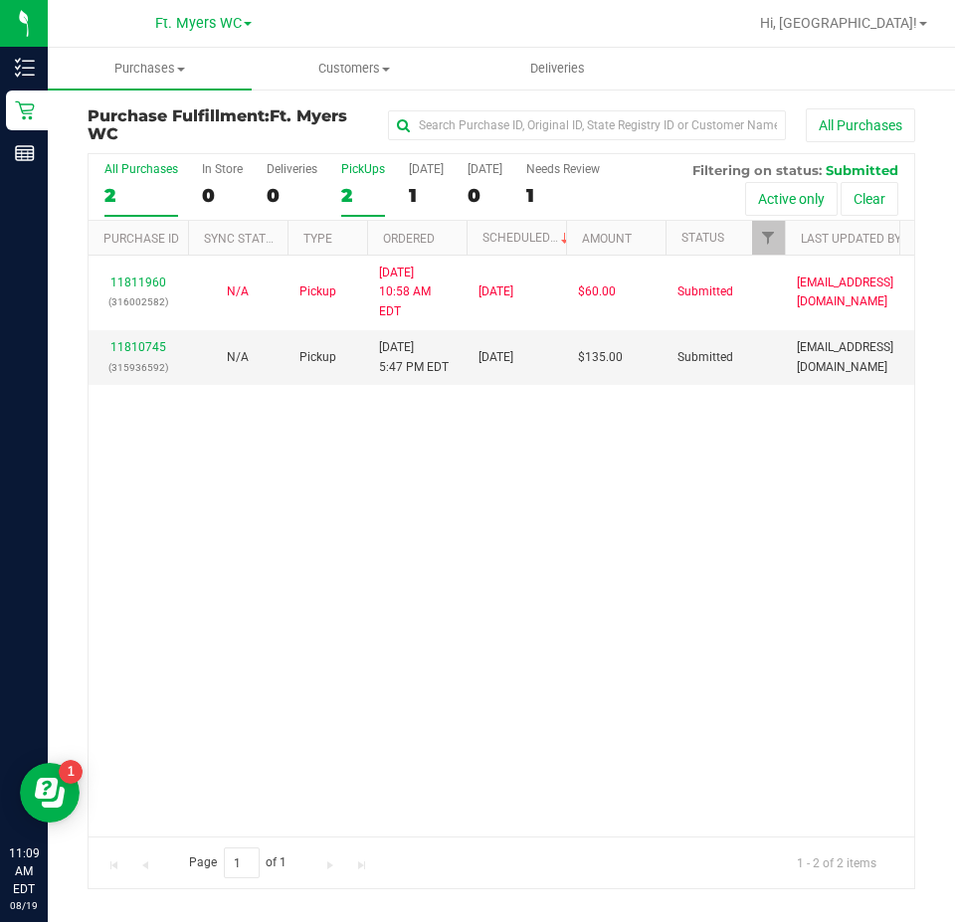
click at [376, 171] on div "PickUps" at bounding box center [363, 169] width 44 height 14
click at [0, 0] on input "PickUps 2" at bounding box center [0, 0] width 0 height 0
click at [363, 163] on div "PickUps" at bounding box center [363, 169] width 44 height 14
click at [0, 0] on input "PickUps 2" at bounding box center [0, 0] width 0 height 0
click at [532, 481] on div "11811960 (316002582) N/A Pickup [DATE] 10:58 AM EDT 8/19/2025 $60.00 Submitted …" at bounding box center [502, 546] width 826 height 581
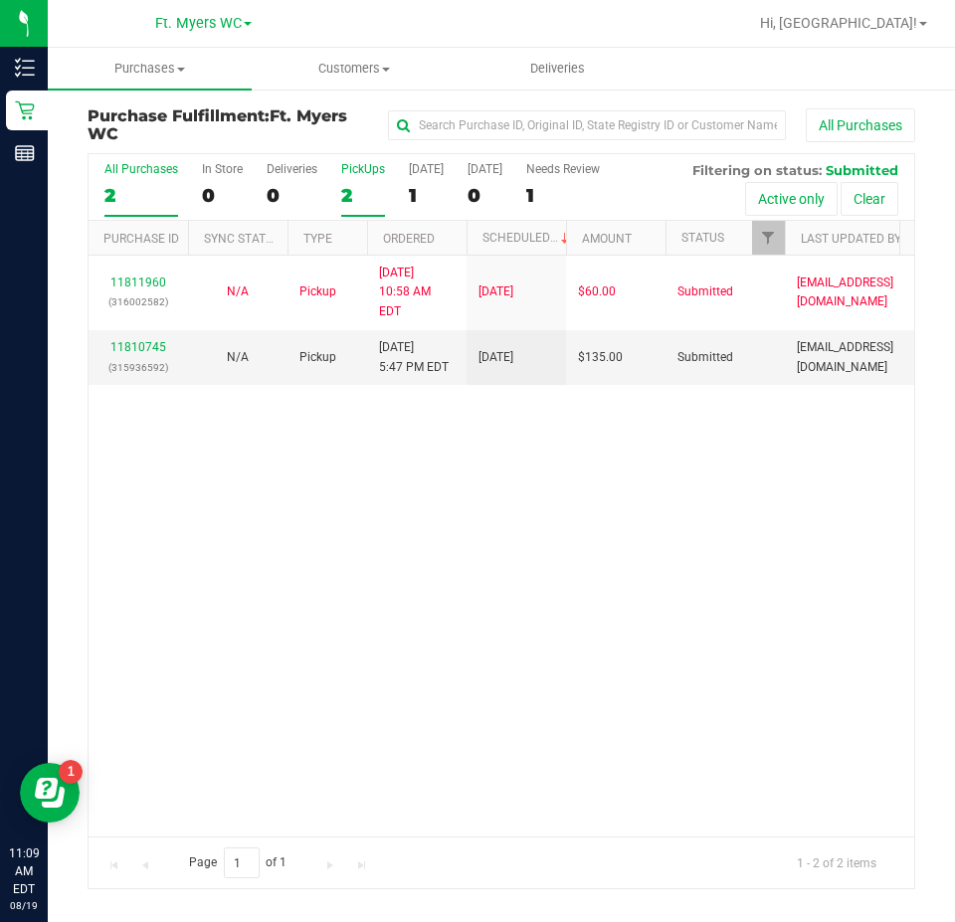
click at [345, 174] on div "PickUps" at bounding box center [363, 169] width 44 height 14
click at [0, 0] on input "PickUps 2" at bounding box center [0, 0] width 0 height 0
click at [518, 676] on div "11811960 (316002582) N/A Pickup 8/19/2025 10:58 AM EDT 8/19/2025 $60.00 Submitt…" at bounding box center [502, 546] width 826 height 581
click at [350, 537] on div "11811960 (316002582) N/A Pickup 8/19/2025 10:58 AM EDT 8/19/2025 $60.00 Submitt…" at bounding box center [502, 546] width 826 height 581
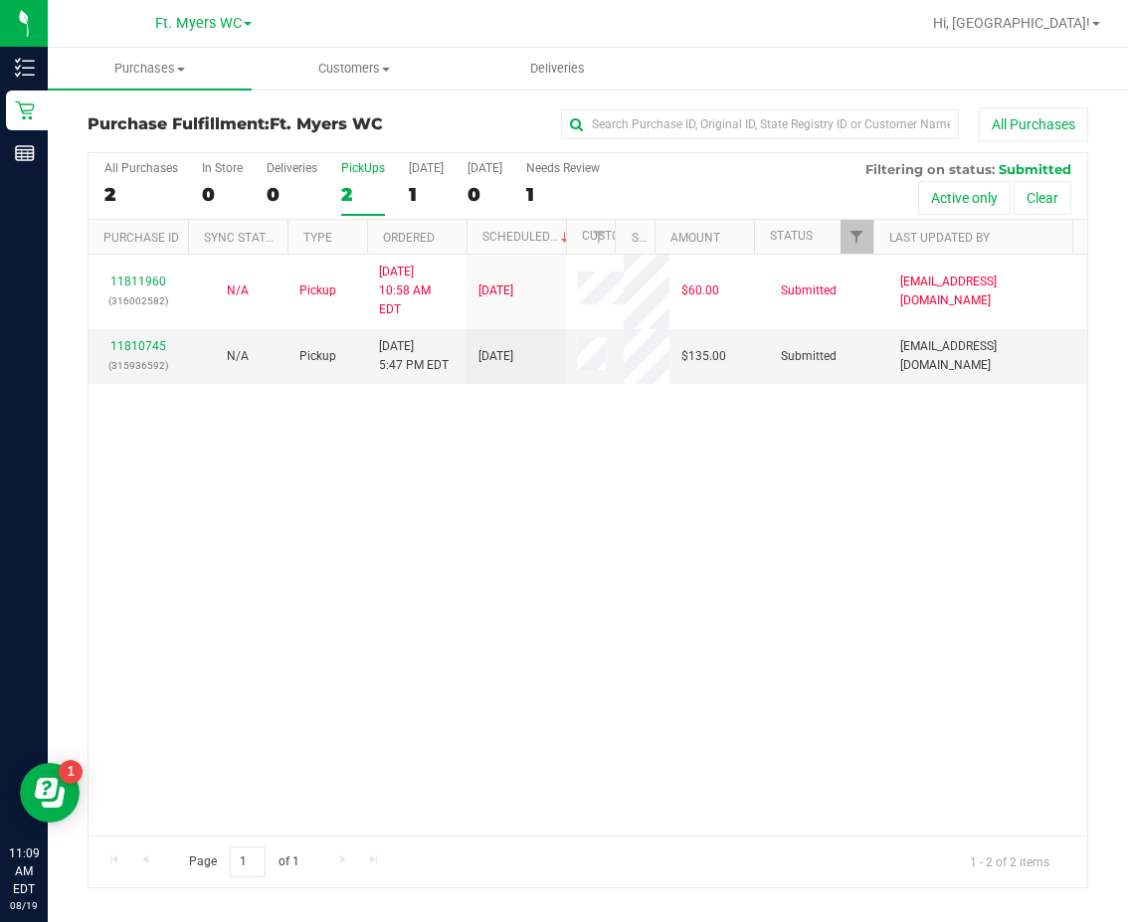
drag, startPoint x: 630, startPoint y: 482, endPoint x: 660, endPoint y: 475, distance: 31.6
click at [632, 482] on div "11811960 (316002582) N/A Pickup 8/19/2025 10:58 AM EDT 8/19/2025 $60.00 Submitt…" at bounding box center [588, 545] width 999 height 581
click at [406, 445] on div "11811960 (316002582) N/A Pickup 8/19/2025 10:58 AM EDT 8/19/2025 $60.00 Submitt…" at bounding box center [588, 545] width 999 height 581
click at [135, 339] on link "11810745" at bounding box center [138, 346] width 56 height 14
click at [242, 455] on div "11811960 (316002582) N/A Pickup 8/19/2025 10:58 AM EDT 8/19/2025 $60.00 Submitt…" at bounding box center [588, 545] width 999 height 581
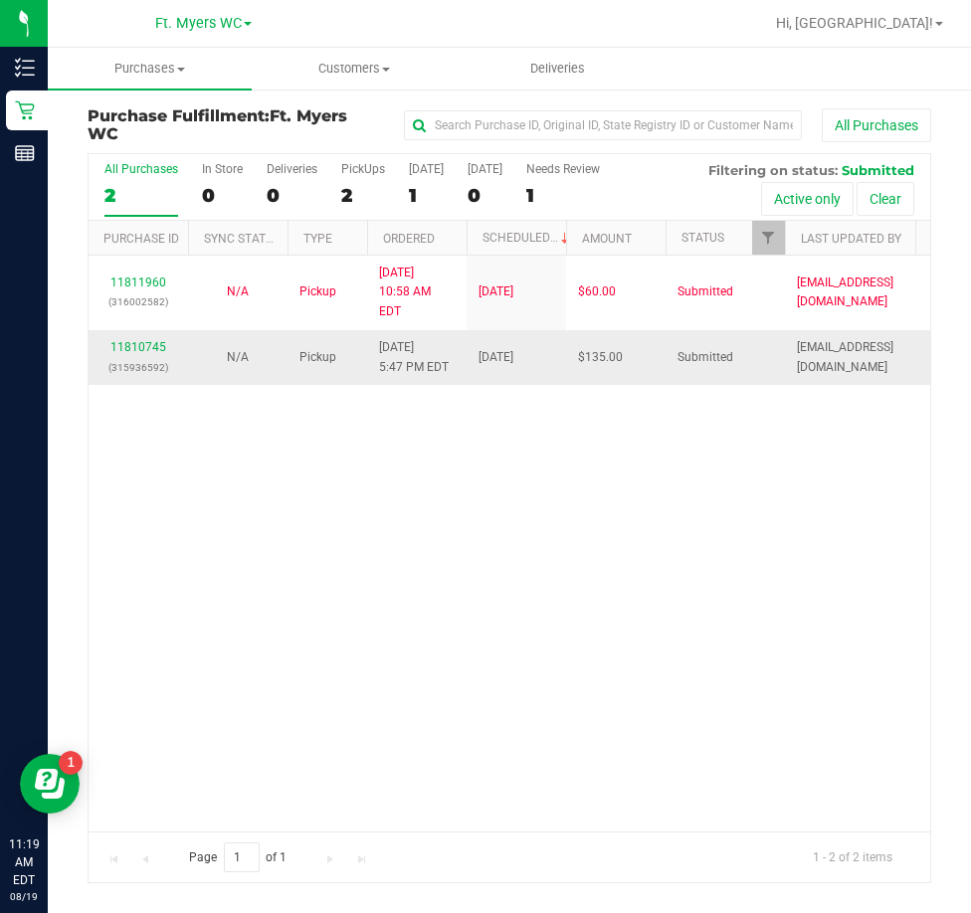
click at [306, 467] on div "11811960 (316002582) N/A Pickup 8/19/2025 10:58 AM EDT 8/19/2025 $60.00 Submitt…" at bounding box center [509, 543] width 841 height 575
click at [151, 80] on uib-tab-heading "Purchases Summary of purchases Fulfillment All purchases" at bounding box center [150, 69] width 204 height 42
click at [93, 152] on span "Fulfillment" at bounding box center [109, 143] width 123 height 17
click at [778, 511] on div "11811960 (316002582) N/A Pickup 8/19/2025 10:58 AM EDT 8/19/2025 $60.00 Submitt…" at bounding box center [509, 543] width 841 height 575
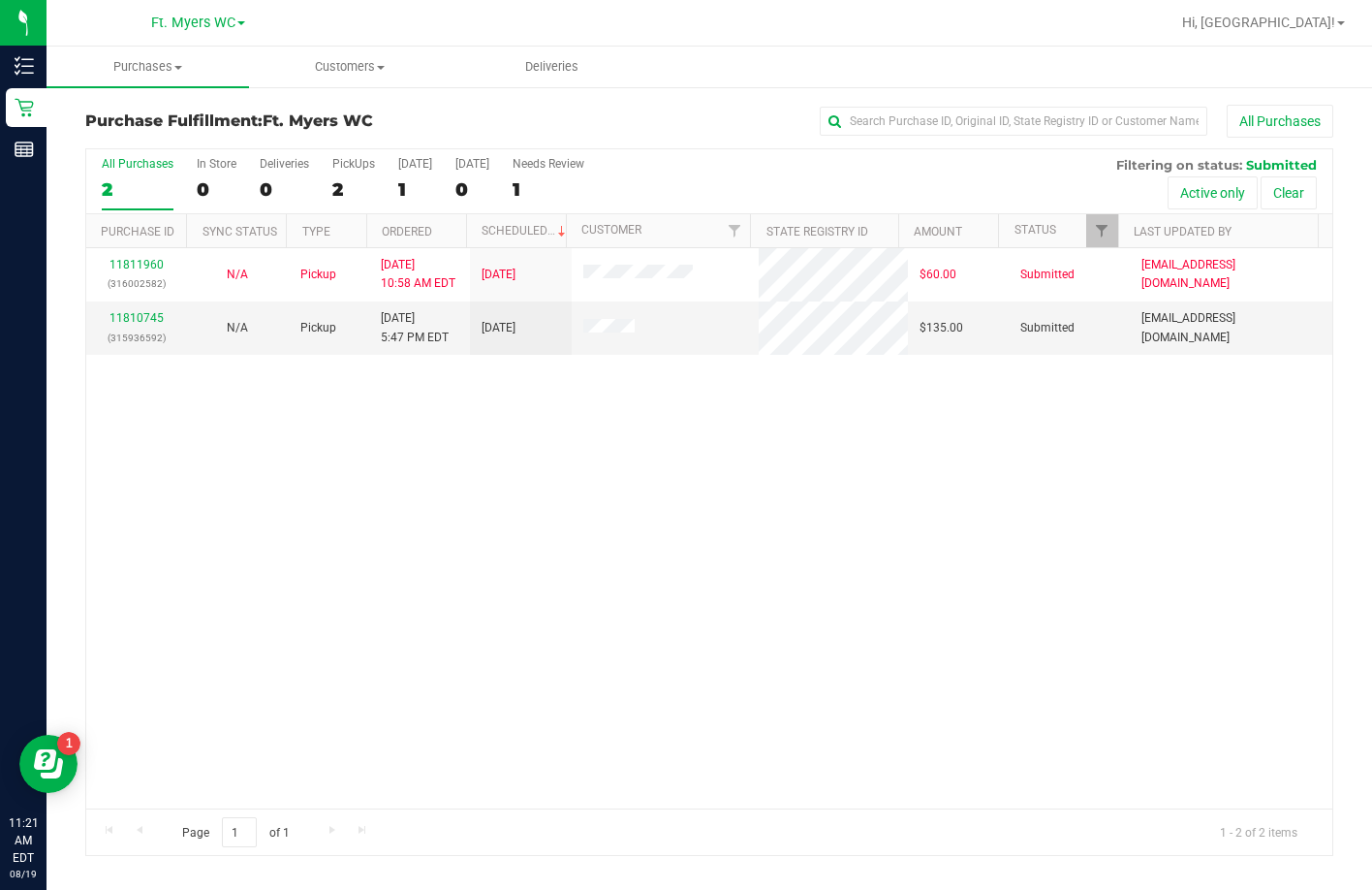
click at [398, 469] on div "11811960 (316002582) N/A Pickup 8/19/2025 10:58 AM EDT 8/19/2025 $60.00 Submitt…" at bounding box center [709, 528] width 1246 height 561
click at [123, 323] on link "11810745" at bounding box center [136, 318] width 55 height 14
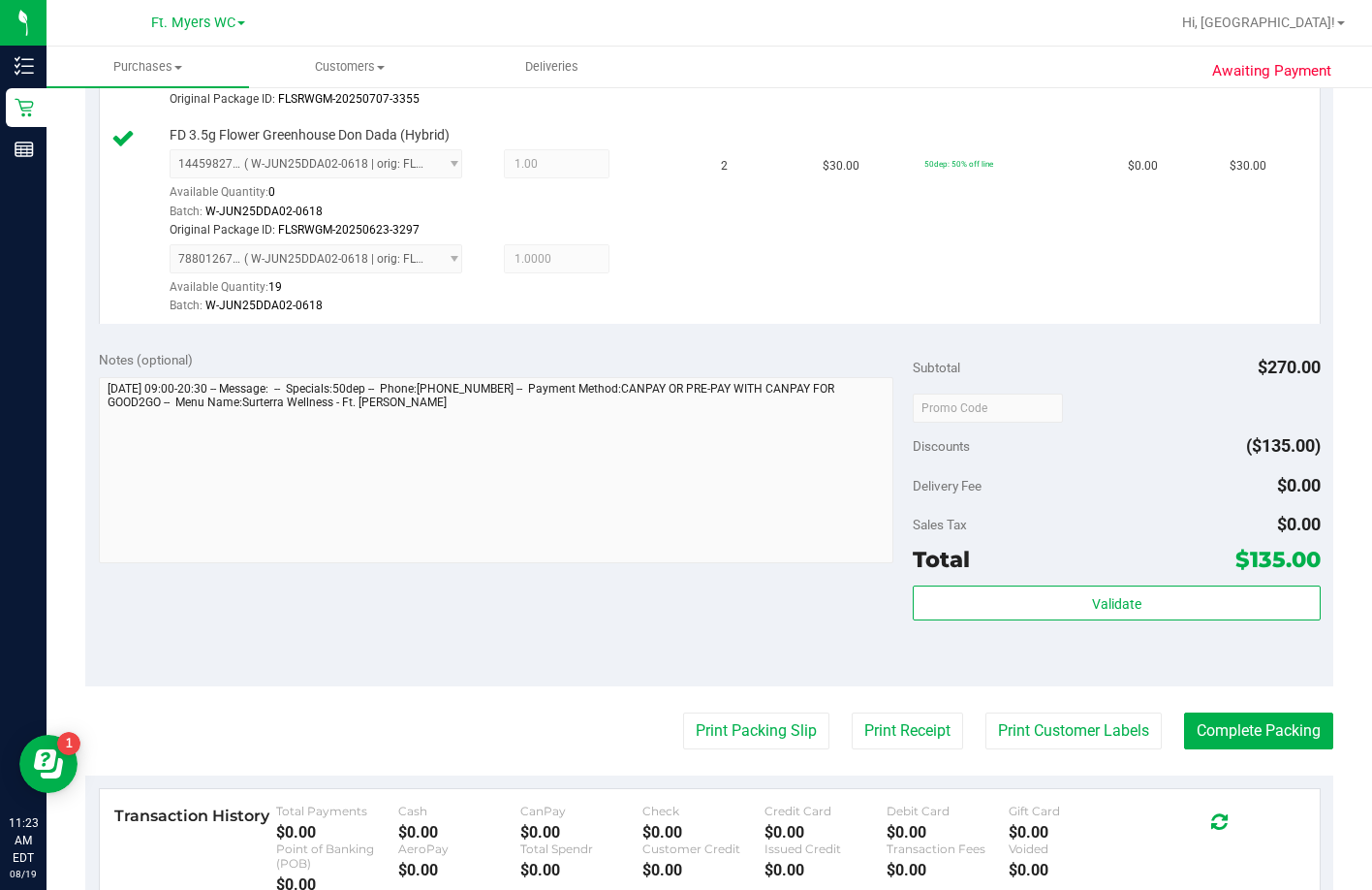
scroll to position [1163, 0]
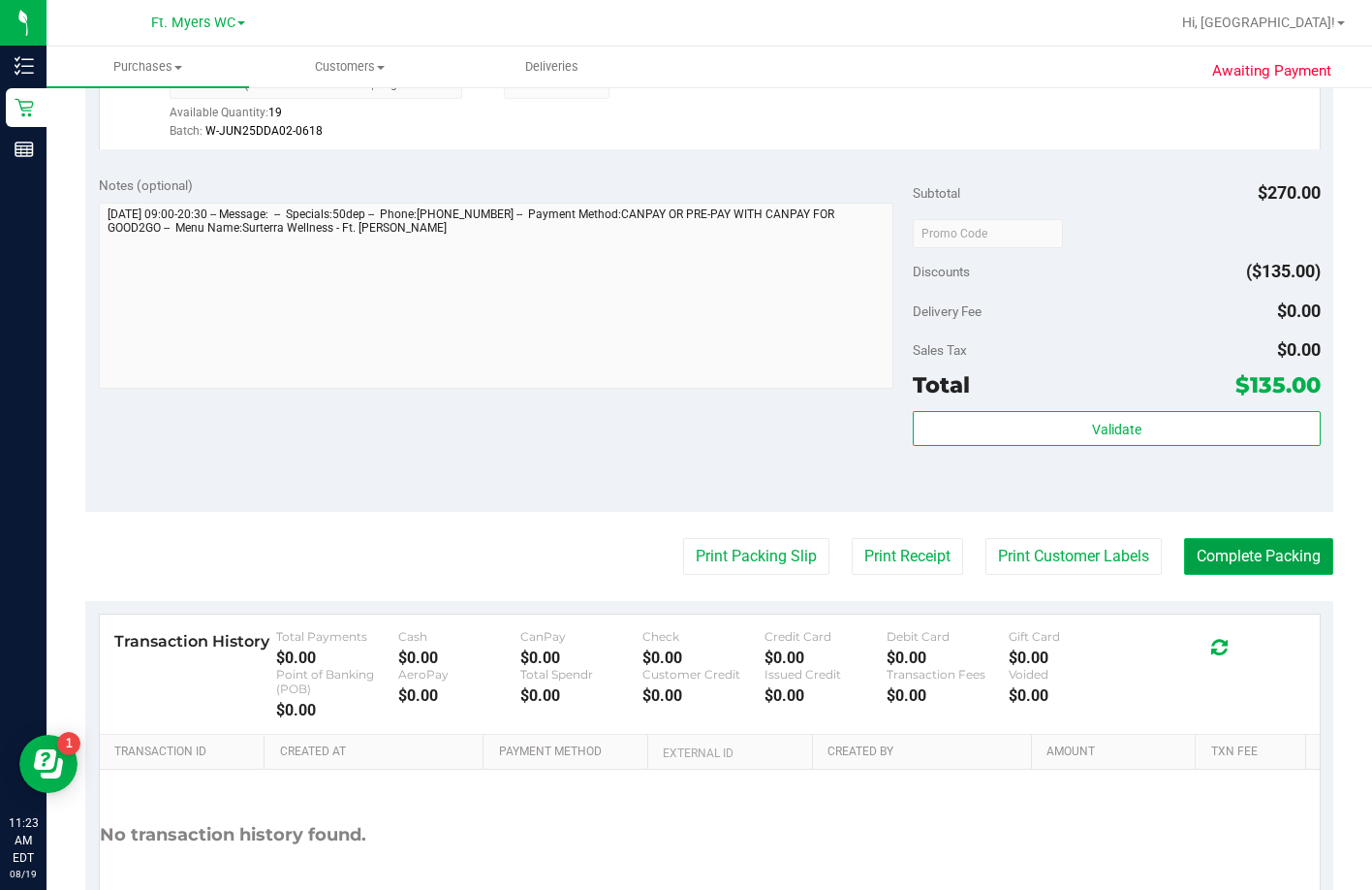
click at [930, 575] on button "Complete Packing" at bounding box center [1258, 557] width 149 height 37
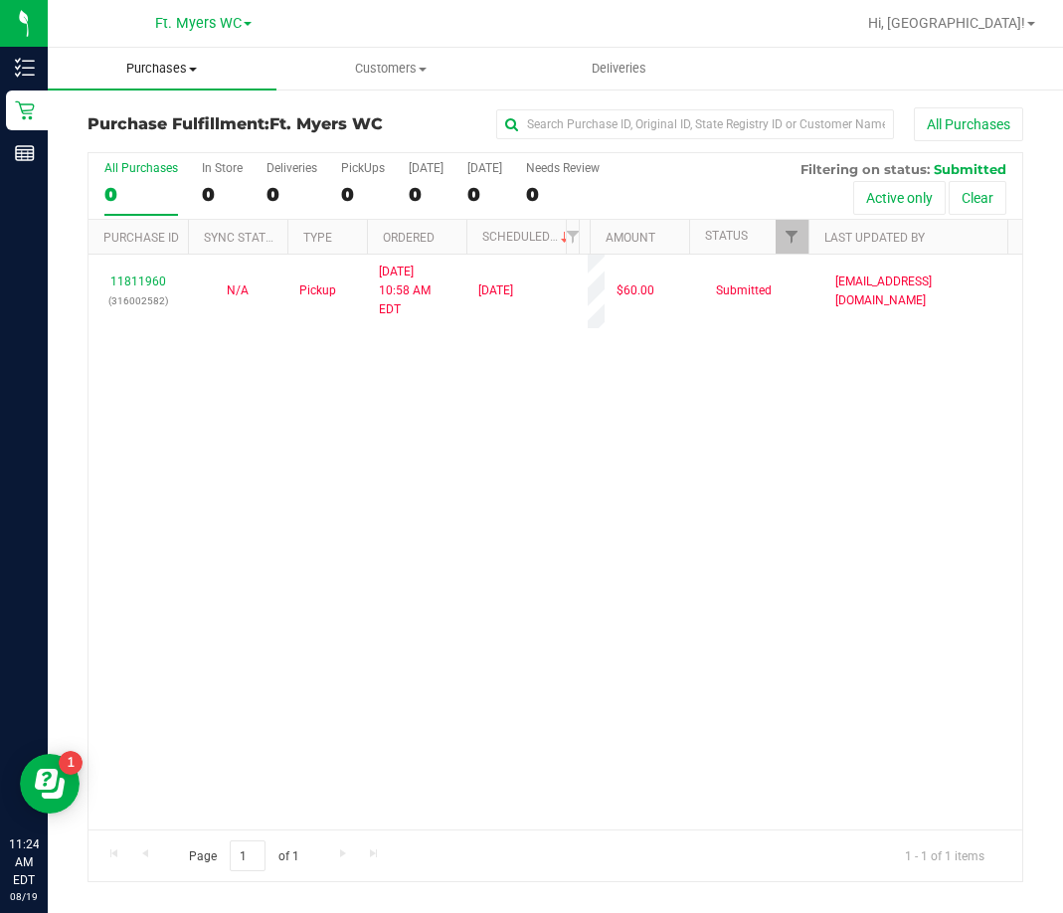
click at [159, 83] on uib-tab-heading "Purchases Summary of purchases Fulfillment All purchases" at bounding box center [162, 69] width 229 height 42
click at [161, 147] on span "Fulfillment" at bounding box center [109, 143] width 123 height 17
click at [380, 367] on div "11811960 (316002582) N/A Pickup [DATE] 10:58 AM EDT 8/19/2025 $60.00 Submitted …" at bounding box center [556, 542] width 934 height 575
click at [367, 167] on div "PickUps" at bounding box center [363, 168] width 44 height 14
click at [0, 0] on input "PickUps 1" at bounding box center [0, 0] width 0 height 0
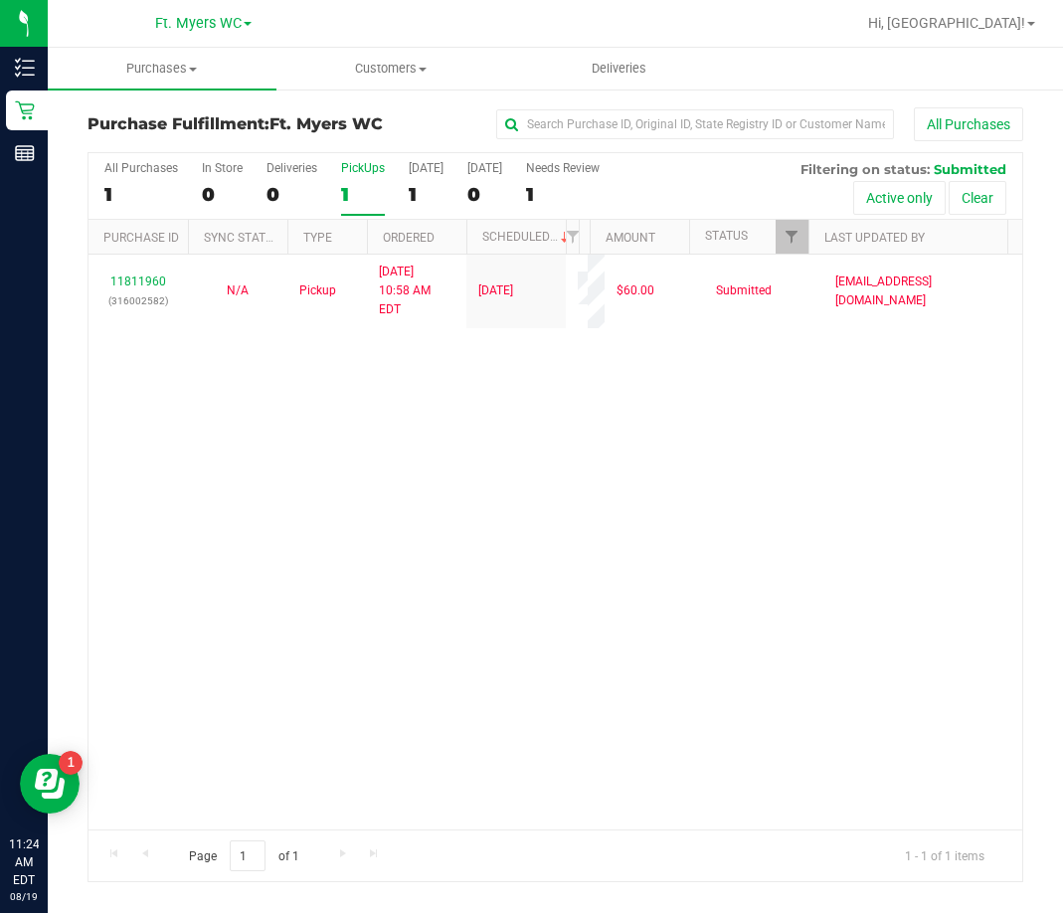
click at [401, 418] on div "11811960 (316002582) N/A Pickup [DATE] 10:58 AM EDT 8/19/2025 $60.00 Submitted …" at bounding box center [556, 542] width 934 height 575
drag, startPoint x: 308, startPoint y: 427, endPoint x: 420, endPoint y: 427, distance: 111.4
click at [308, 427] on div "11811960 (316002582) N/A Pickup [DATE] 10:58 AM EDT 8/19/2025 $60.00 Submitted …" at bounding box center [556, 542] width 934 height 575
click at [408, 443] on div "11811960 (316002582) N/A Pickup [DATE] 10:58 AM EDT 8/19/2025 $60.00 Submitted …" at bounding box center [556, 542] width 934 height 575
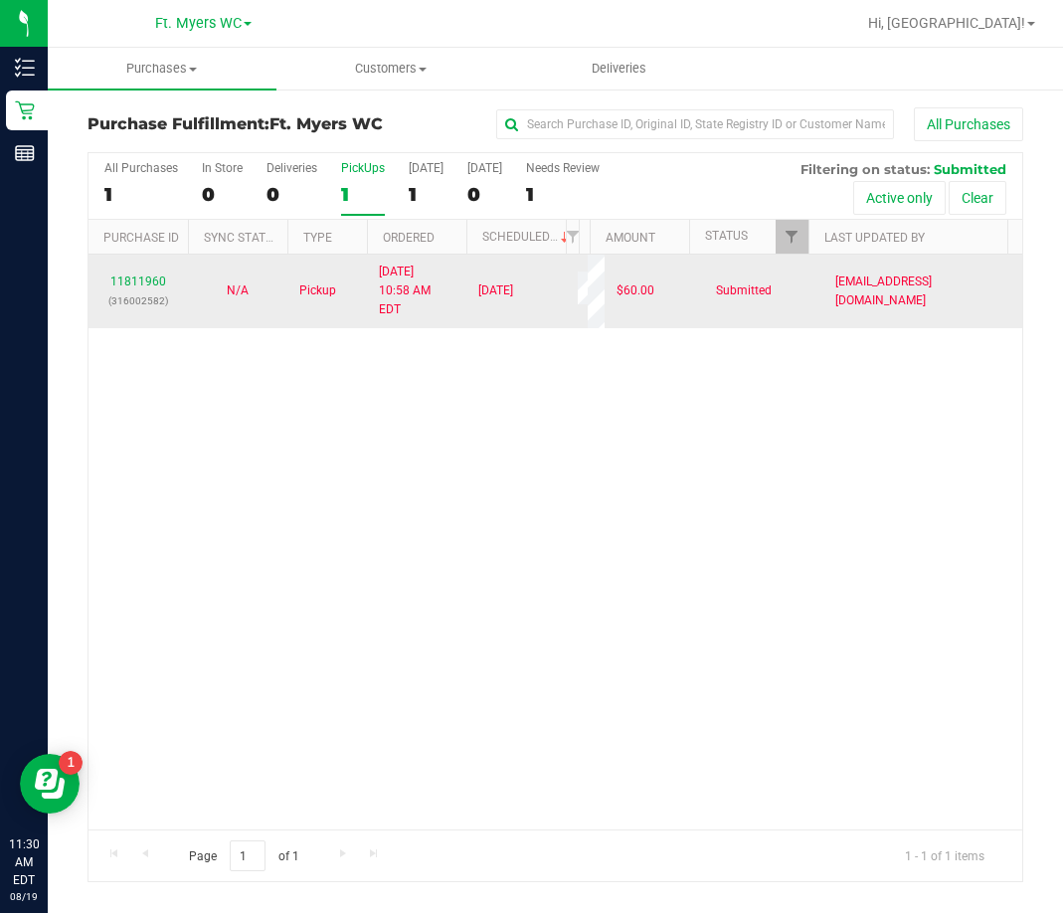
click at [128, 262] on td "11811960 (316002582)" at bounding box center [138, 292] width 99 height 74
click at [132, 291] on p "(316002582)" at bounding box center [138, 300] width 76 height 19
click at [144, 275] on link "11811960" at bounding box center [138, 282] width 56 height 14
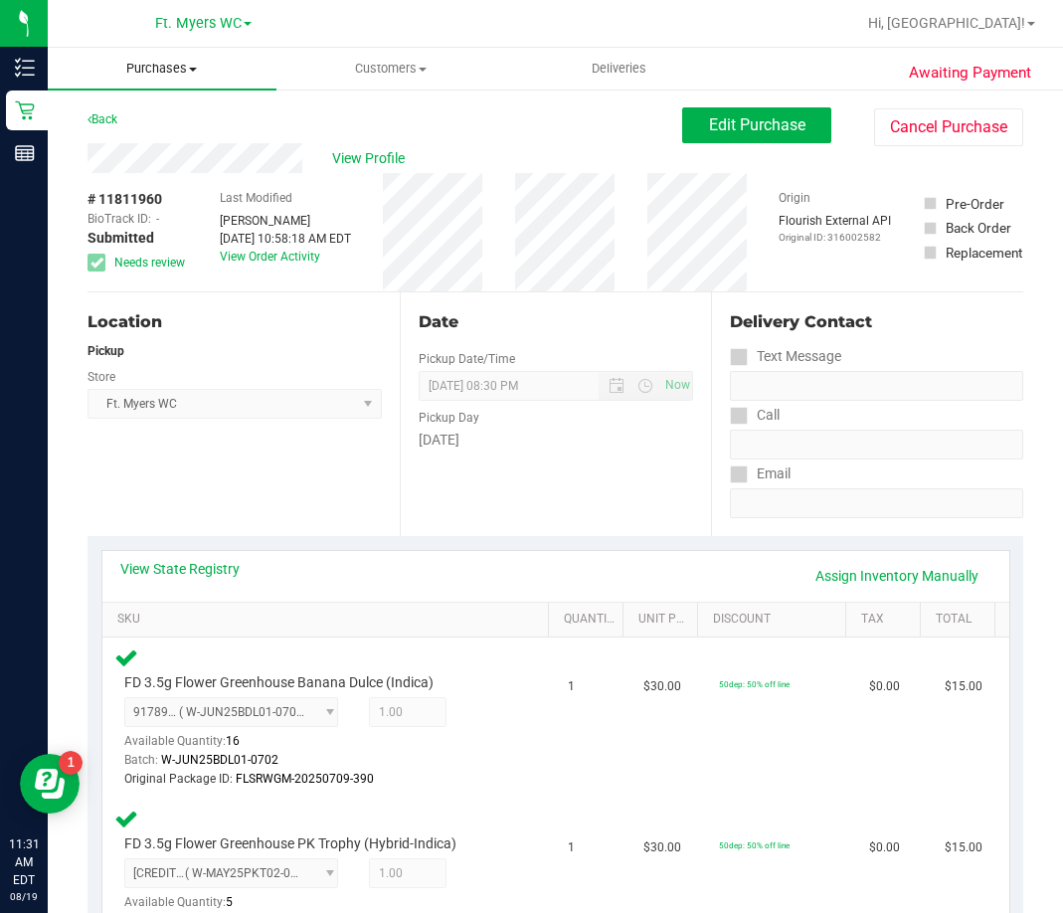
click at [156, 61] on span "Purchases" at bounding box center [162, 69] width 229 height 18
click at [150, 71] on span "Purchases" at bounding box center [162, 69] width 229 height 18
click at [90, 135] on span "Fulfillment" at bounding box center [109, 143] width 123 height 17
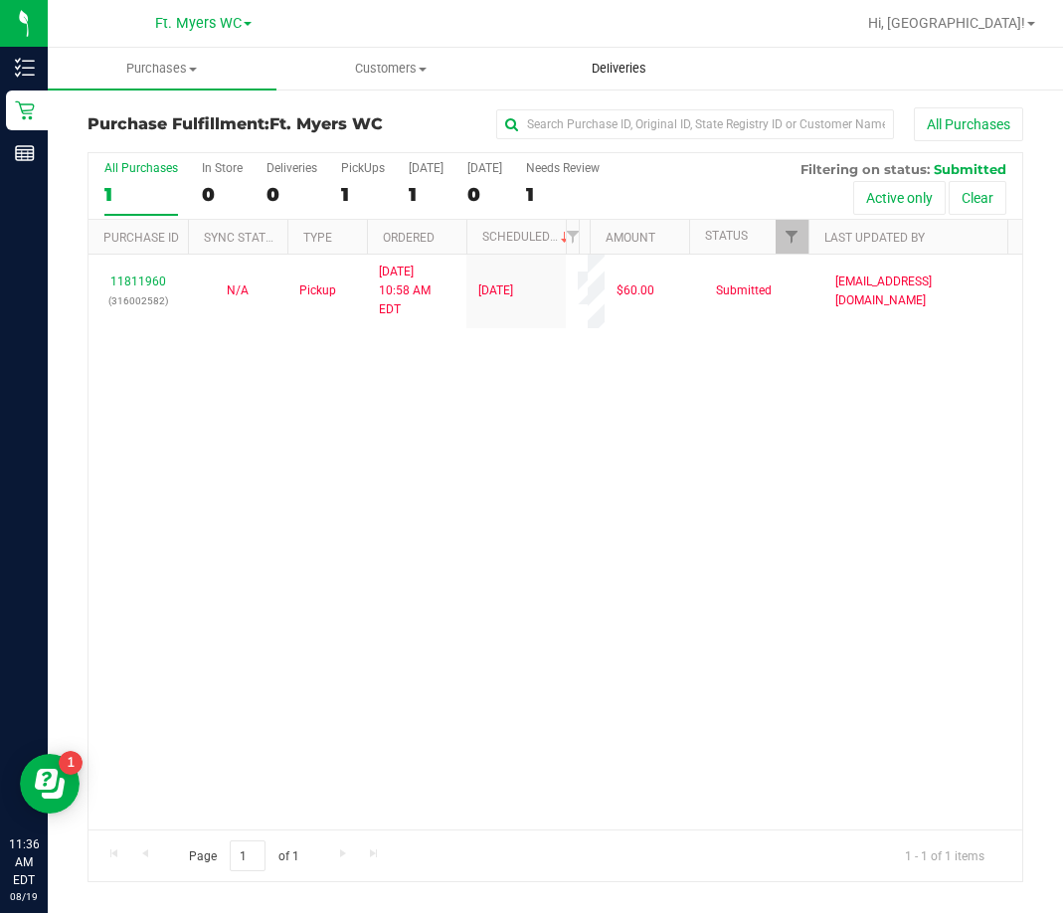
click at [612, 72] on span "Deliveries" at bounding box center [619, 69] width 108 height 18
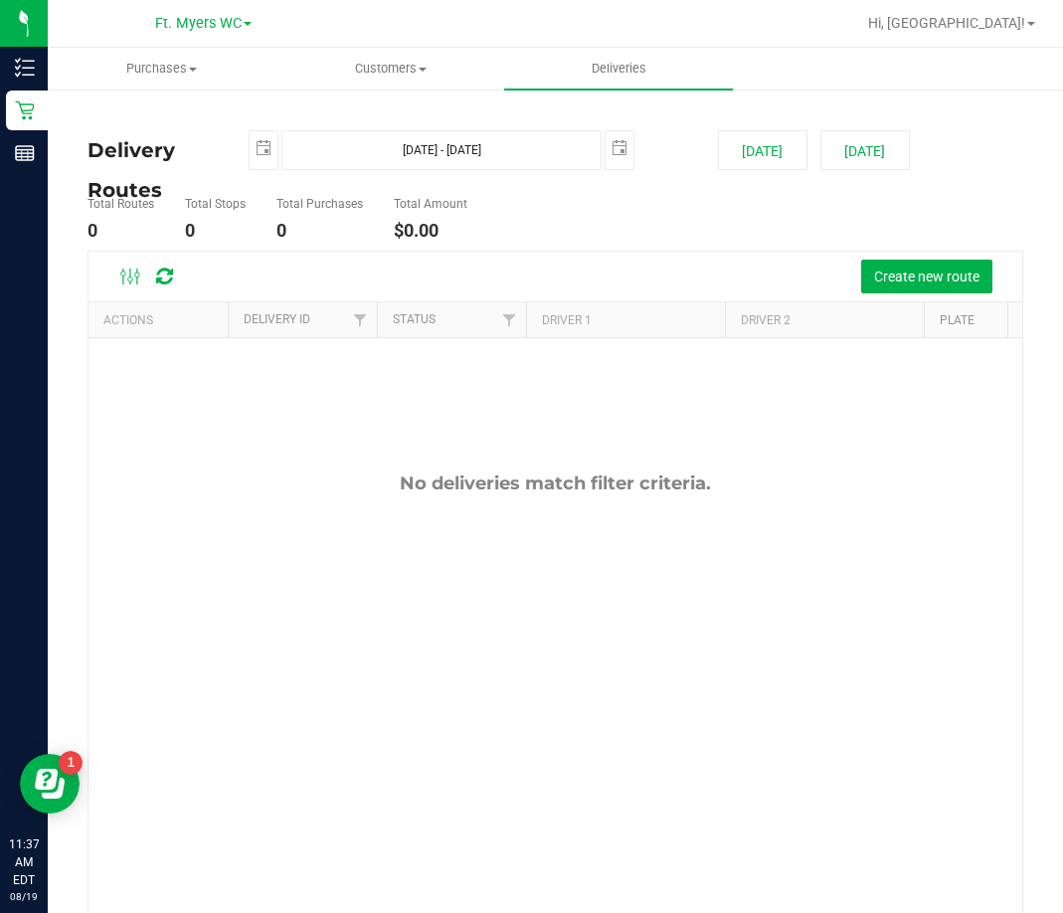
click at [314, 672] on div "No deliveries match filter criteria." at bounding box center [556, 692] width 934 height 709
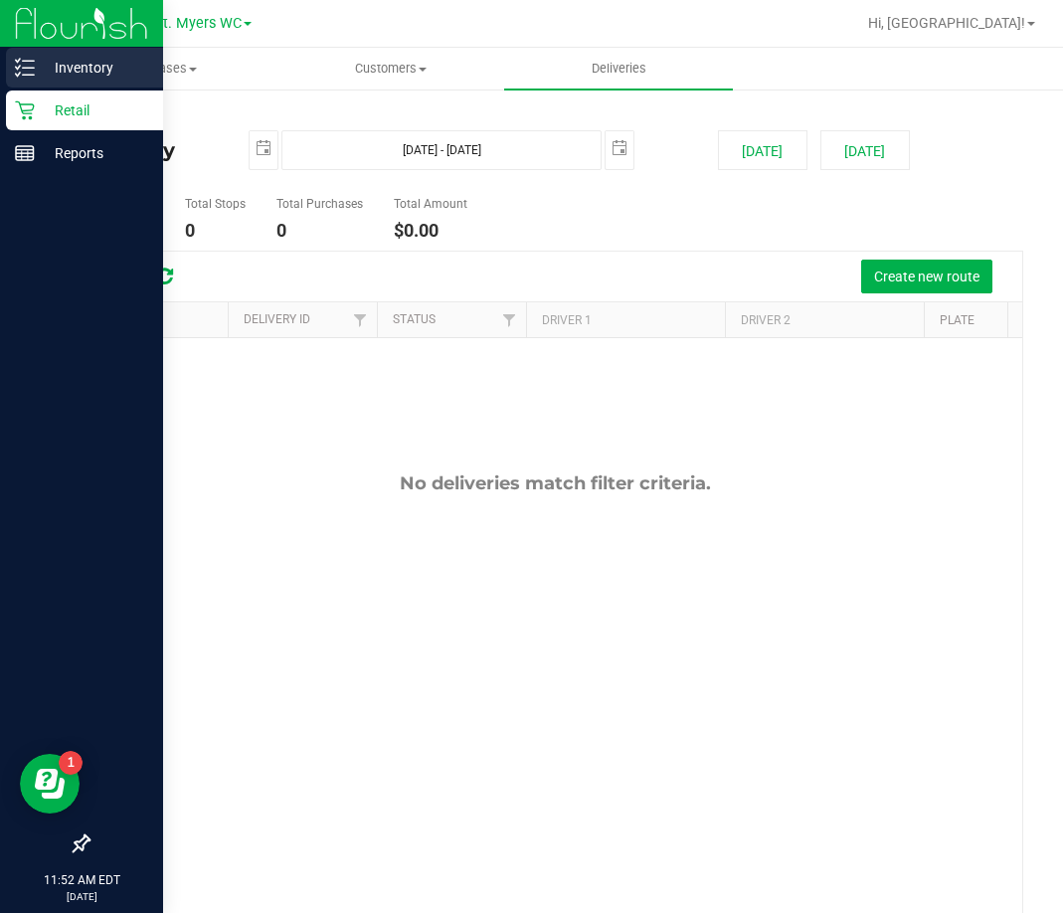
click at [40, 75] on p "Inventory" at bounding box center [94, 68] width 119 height 24
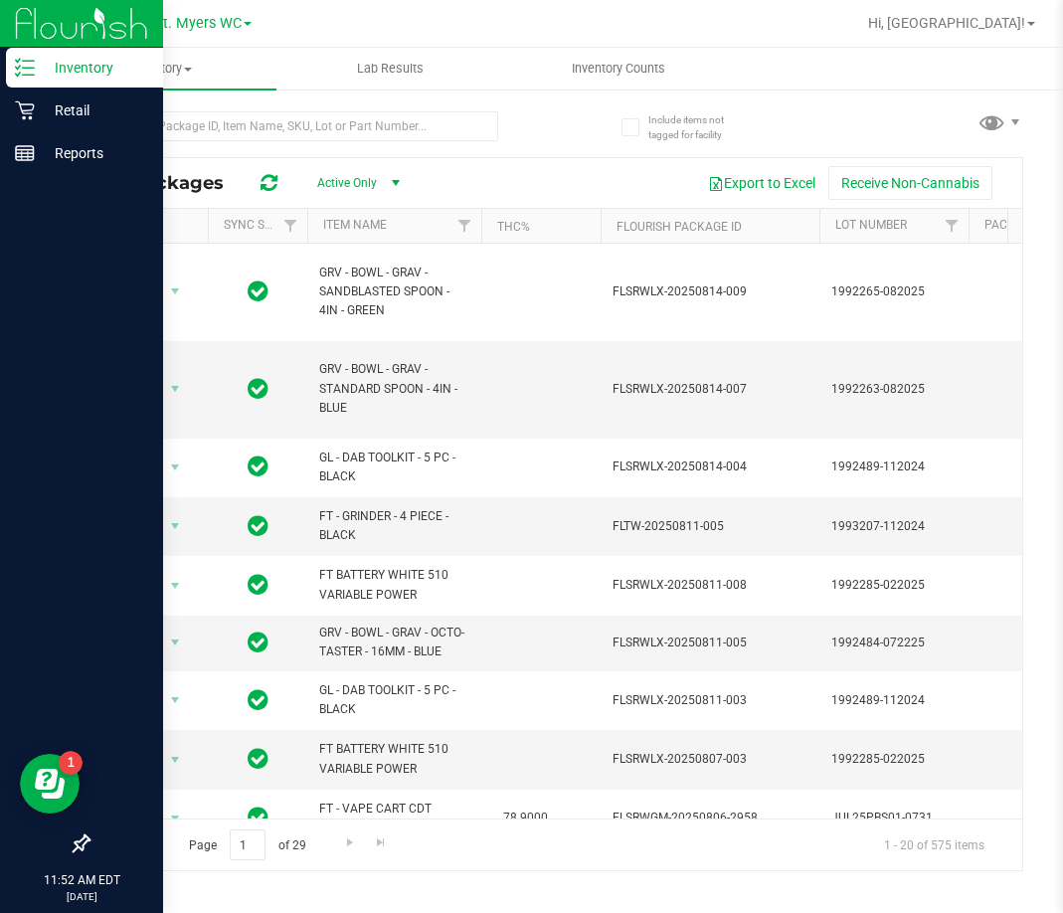
click at [48, 74] on p "Inventory" at bounding box center [94, 68] width 119 height 24
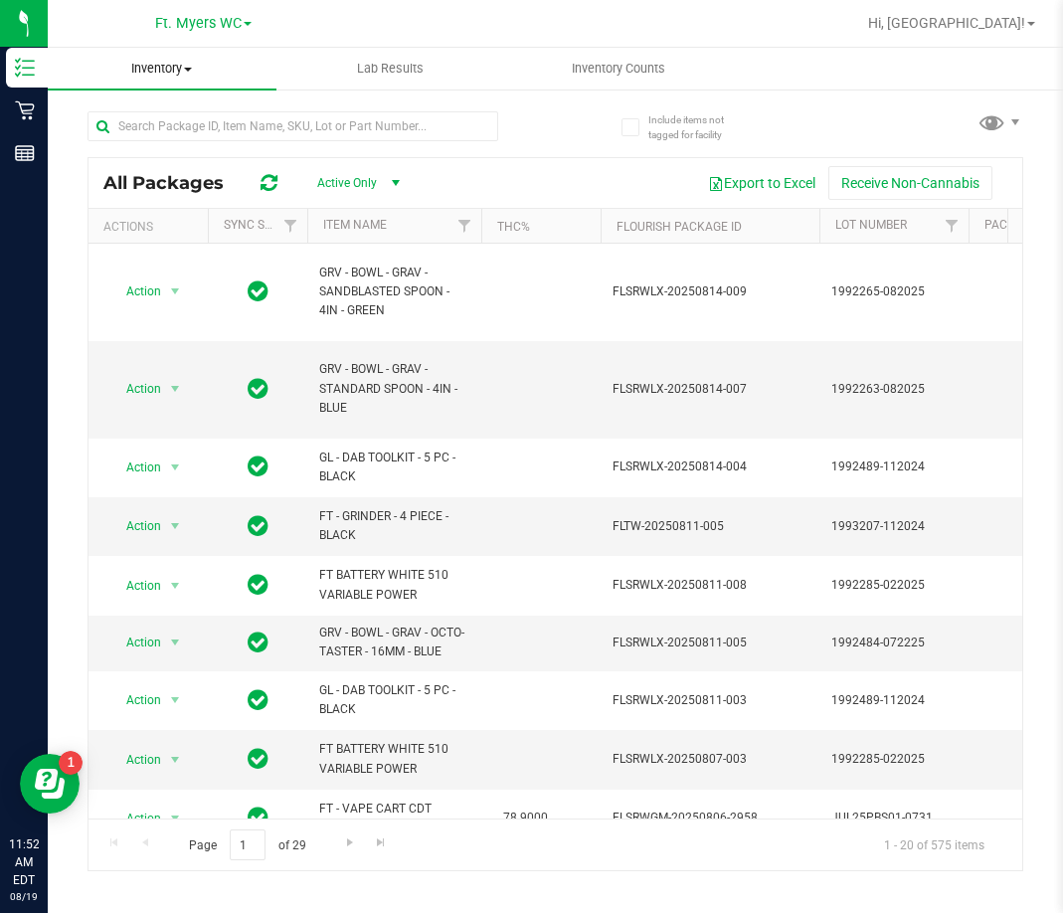
click at [187, 68] on span at bounding box center [188, 70] width 8 height 4
click at [151, 77] on span "Inventory" at bounding box center [162, 69] width 229 height 18
click at [173, 70] on span "Inventory" at bounding box center [162, 69] width 229 height 18
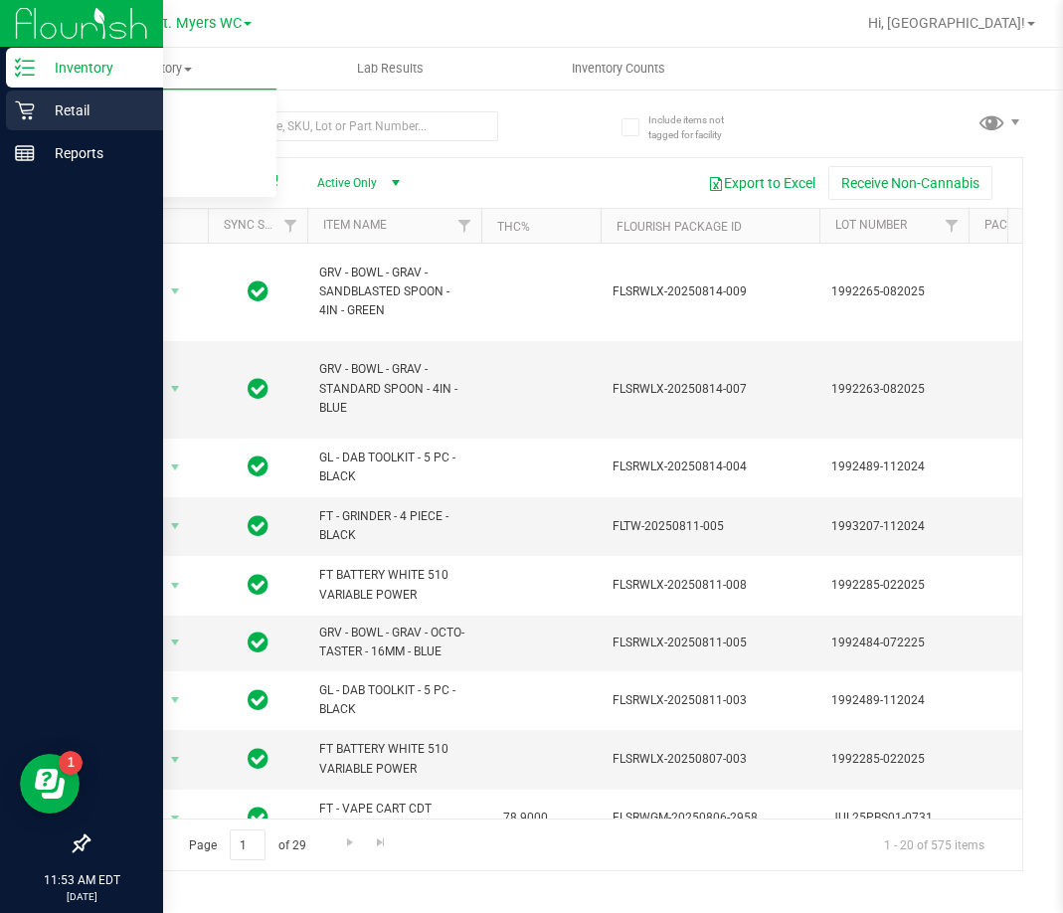
click at [27, 106] on icon at bounding box center [25, 110] width 20 height 20
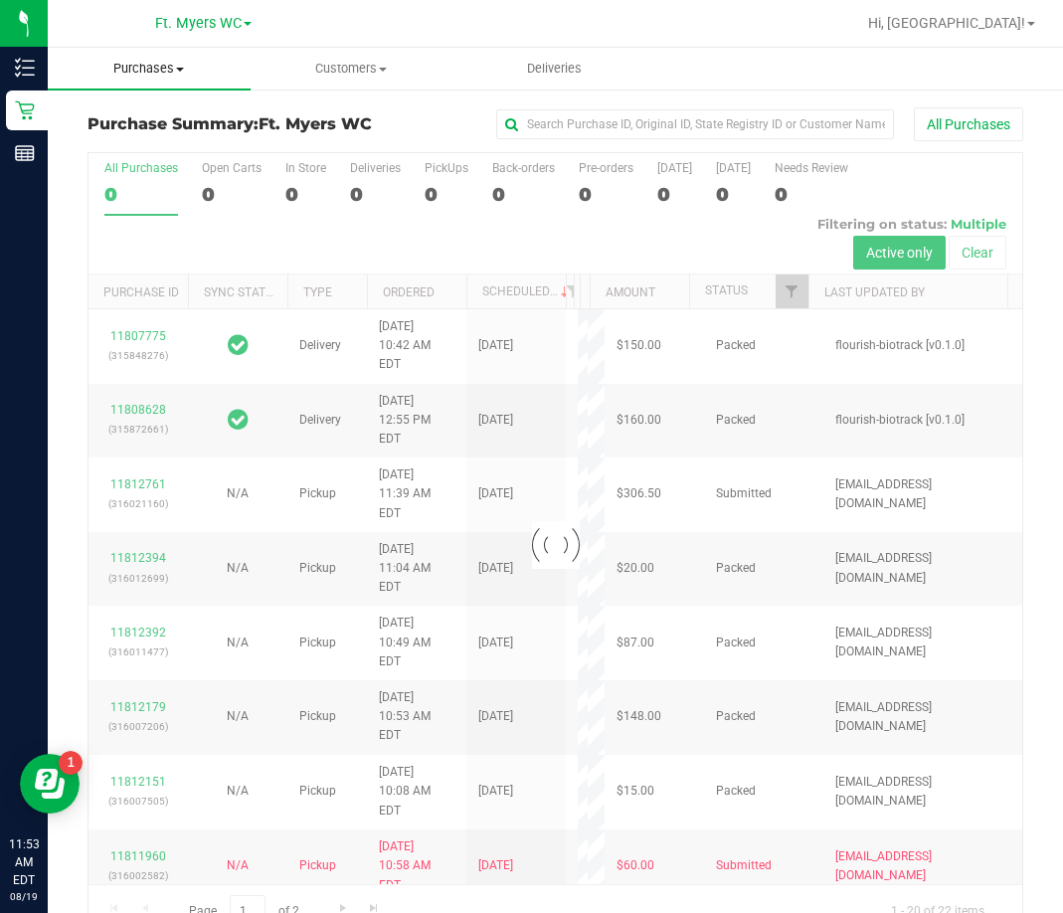
click at [149, 70] on span "Purchases" at bounding box center [149, 69] width 203 height 18
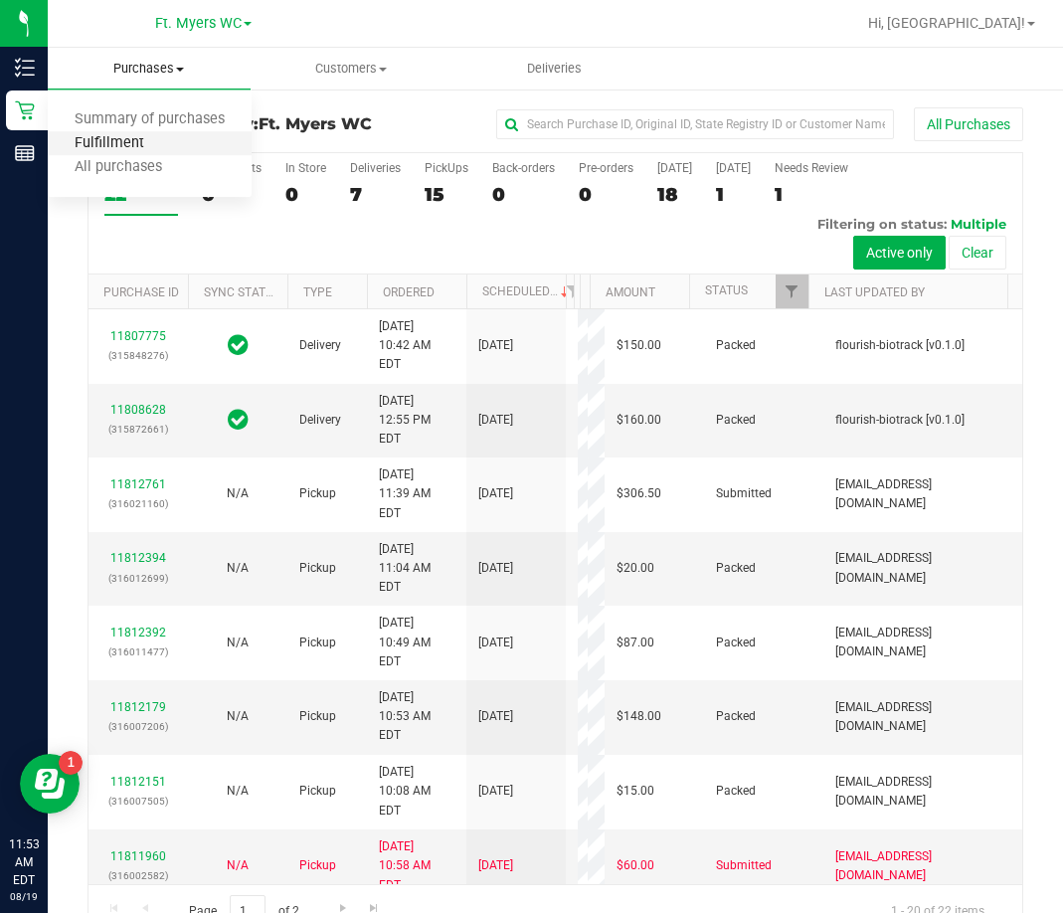
click at [138, 138] on span "Fulfillment" at bounding box center [109, 143] width 123 height 17
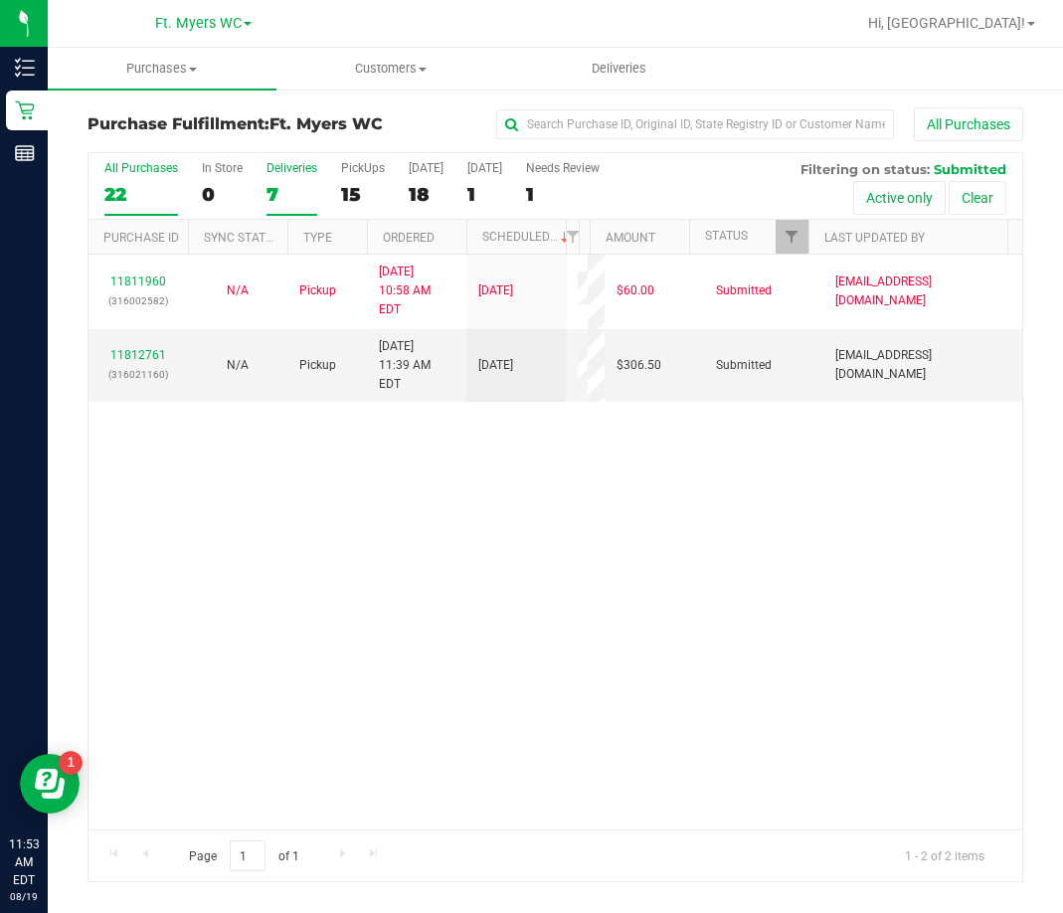
click at [296, 179] on label "Deliveries 7" at bounding box center [292, 188] width 51 height 55
click at [0, 0] on input "Deliveries 7" at bounding box center [0, 0] width 0 height 0
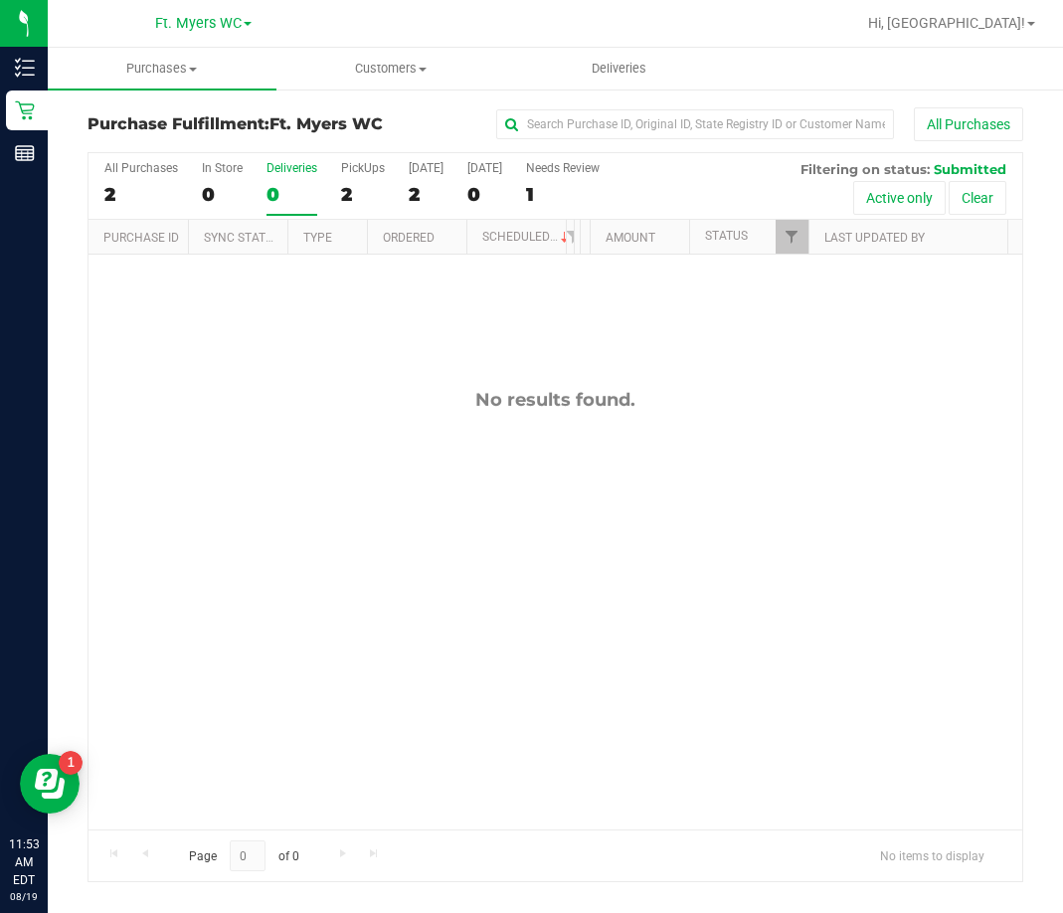
click at [278, 180] on label "Deliveries 0" at bounding box center [292, 188] width 51 height 55
click at [0, 0] on input "Deliveries 0" at bounding box center [0, 0] width 0 height 0
click at [353, 163] on div "PickUps" at bounding box center [363, 168] width 44 height 14
click at [0, 0] on input "PickUps 2" at bounding box center [0, 0] width 0 height 0
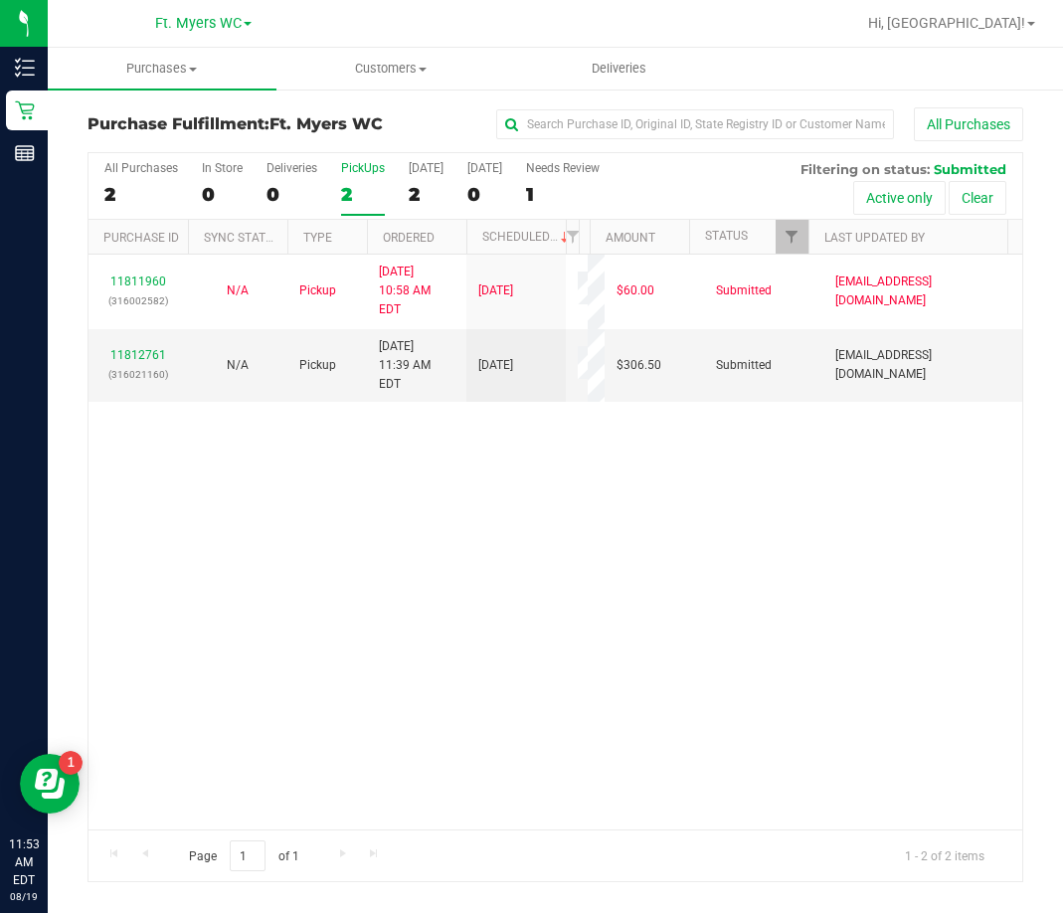
click at [531, 643] on div "11811960 (316002582) N/A Pickup [DATE] 10:58 AM EDT 8/19/2025 $60.00 Submitted …" at bounding box center [556, 542] width 934 height 575
click at [277, 183] on div "0" at bounding box center [292, 194] width 51 height 23
click at [0, 0] on input "Deliveries 0" at bounding box center [0, 0] width 0 height 0
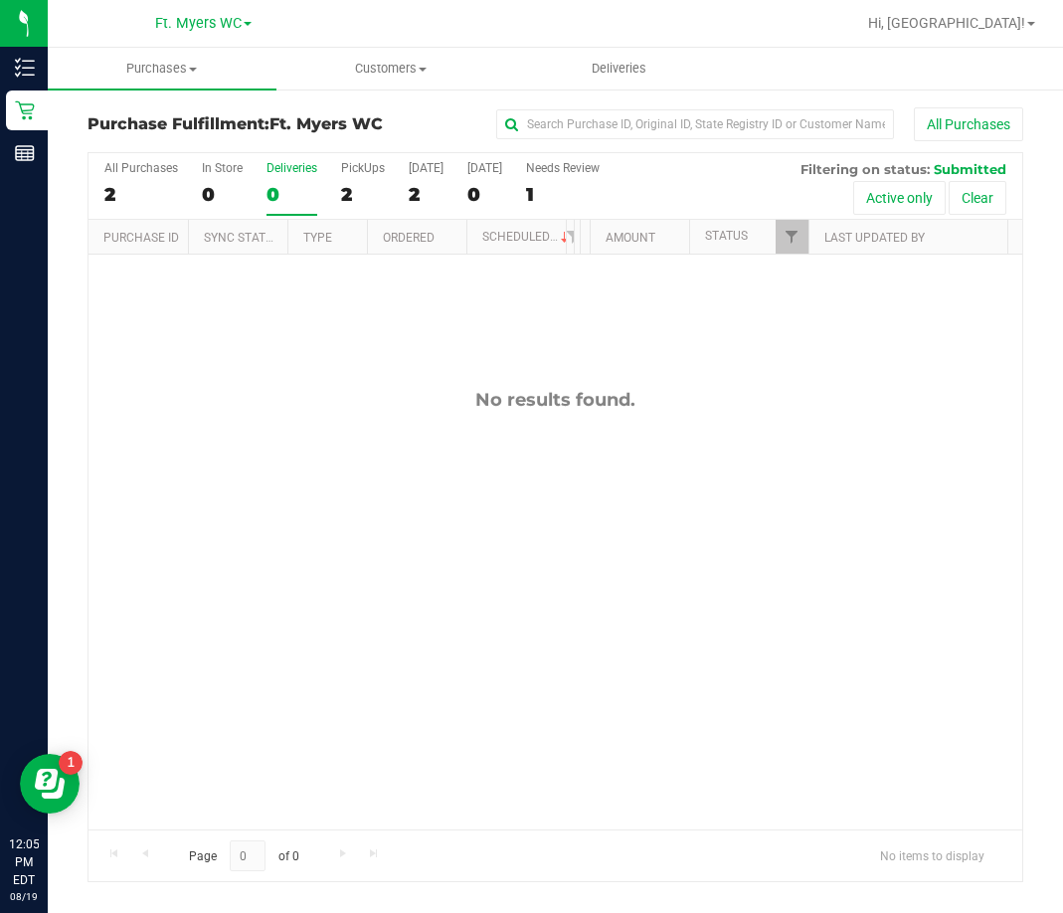
click at [395, 590] on div "No results found." at bounding box center [556, 609] width 934 height 709
click at [412, 374] on div "No results found." at bounding box center [556, 609] width 934 height 709
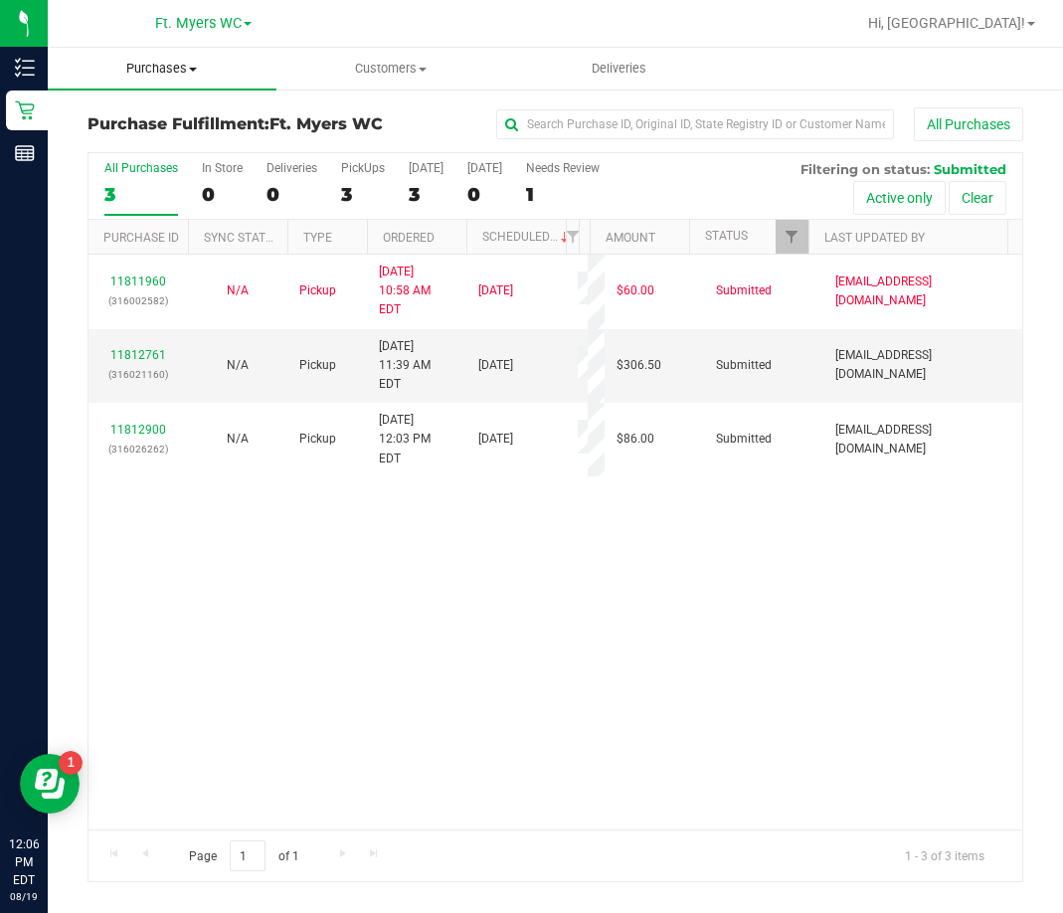
click at [175, 75] on span "Purchases" at bounding box center [162, 69] width 229 height 18
click at [148, 149] on span "Fulfillment" at bounding box center [109, 143] width 123 height 17
click at [272, 166] on div "Deliveries" at bounding box center [292, 168] width 51 height 14
click at [0, 0] on input "Deliveries 0" at bounding box center [0, 0] width 0 height 0
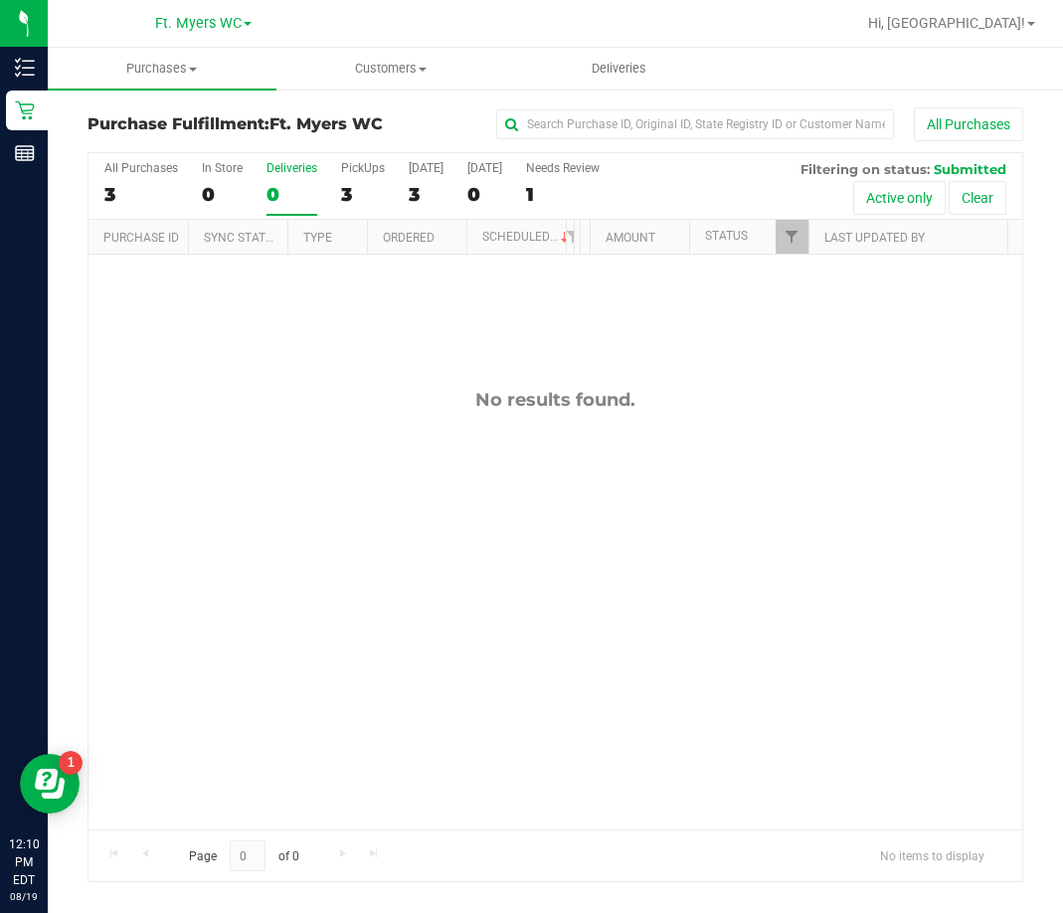
click at [290, 356] on div "No results found." at bounding box center [556, 609] width 934 height 709
click at [291, 357] on div "No results found." at bounding box center [556, 609] width 934 height 709
click at [168, 75] on span "Purchases" at bounding box center [162, 69] width 229 height 18
click at [128, 141] on span "Fulfillment" at bounding box center [109, 143] width 123 height 17
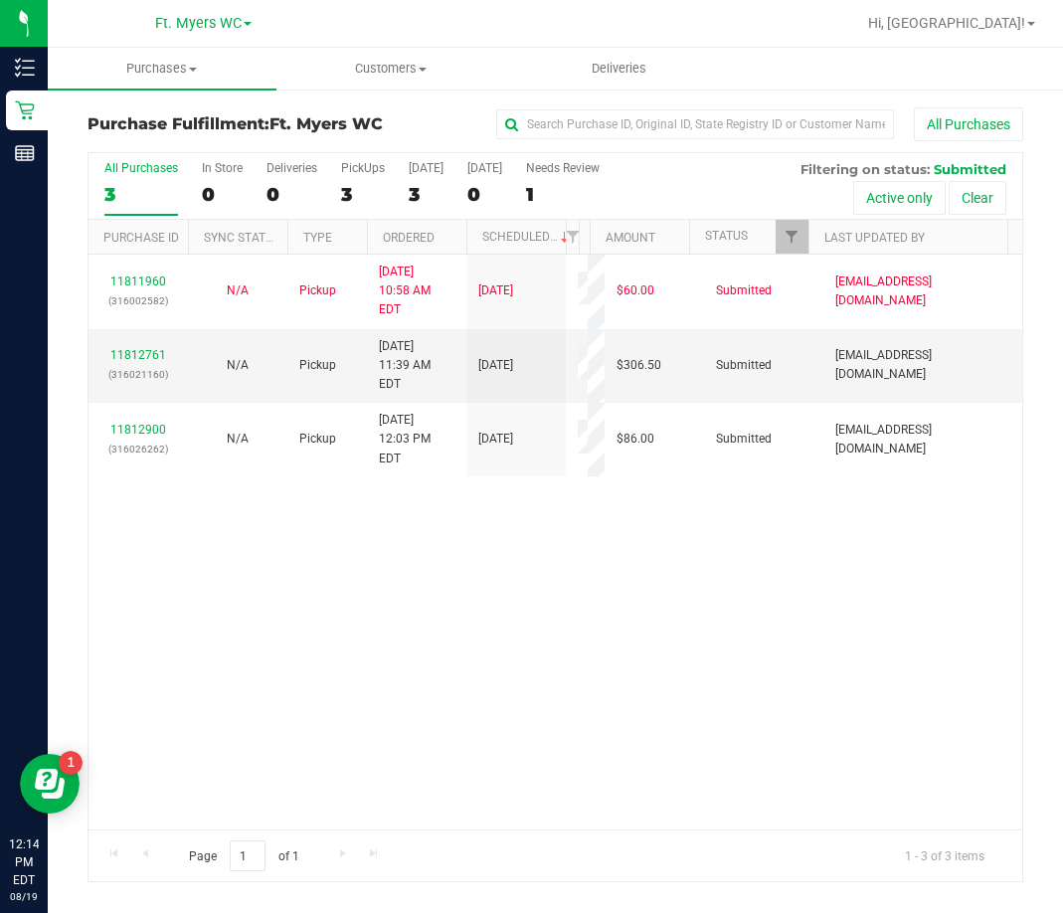
click at [349, 636] on div "11811960 (316002582) N/A Pickup 8/19/2025 10:58 AM EDT 8/19/2025 $60.00 Submitt…" at bounding box center [556, 542] width 934 height 575
click at [241, 559] on div "11811960 (316002582) N/A Pickup 8/19/2025 10:58 AM EDT 8/19/2025 $60.00 Submitt…" at bounding box center [556, 542] width 934 height 575
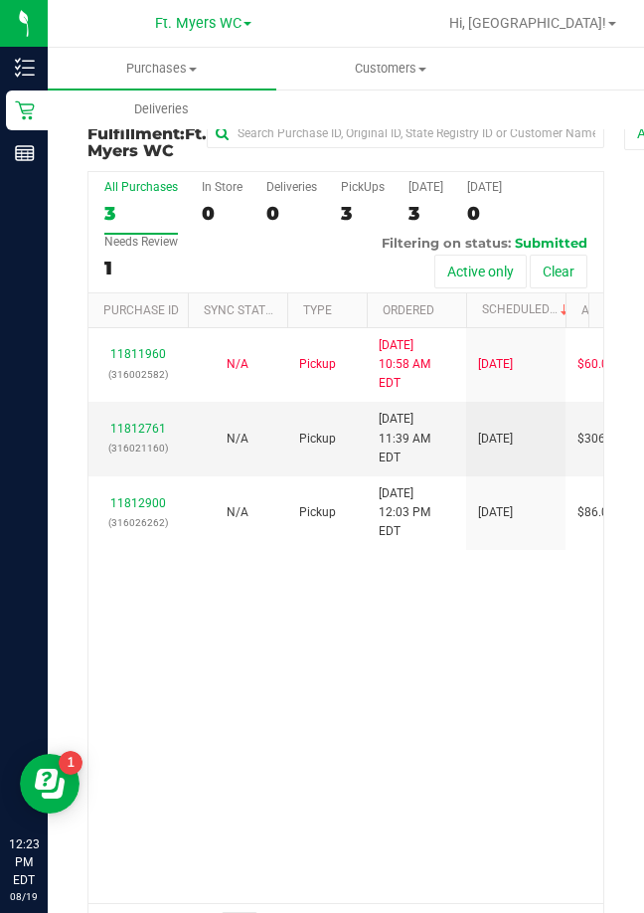
click at [240, 643] on div "11811960 (316002582) N/A Pickup 8/19/2025 10:58 AM EDT 8/19/2025 $60.00 Submitt…" at bounding box center [346, 615] width 515 height 575
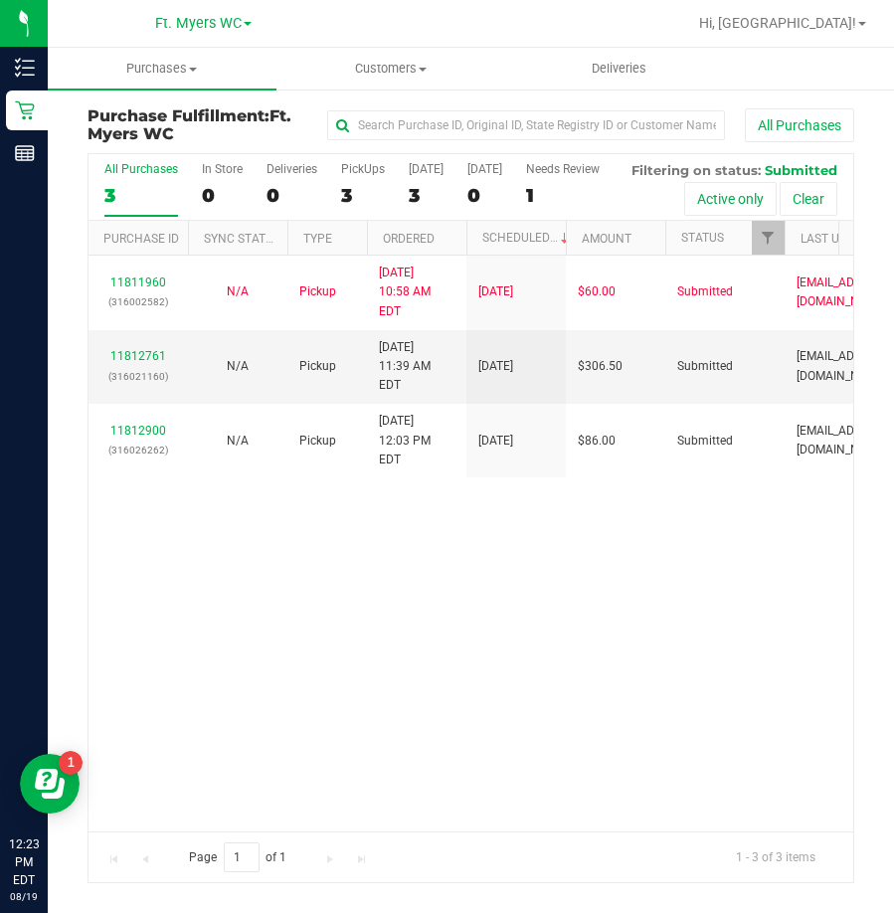
click at [383, 717] on div "11811960 (316002582) N/A Pickup 8/19/2025 10:58 AM EDT 8/19/2025 $60.00 Submitt…" at bounding box center [471, 543] width 765 height 575
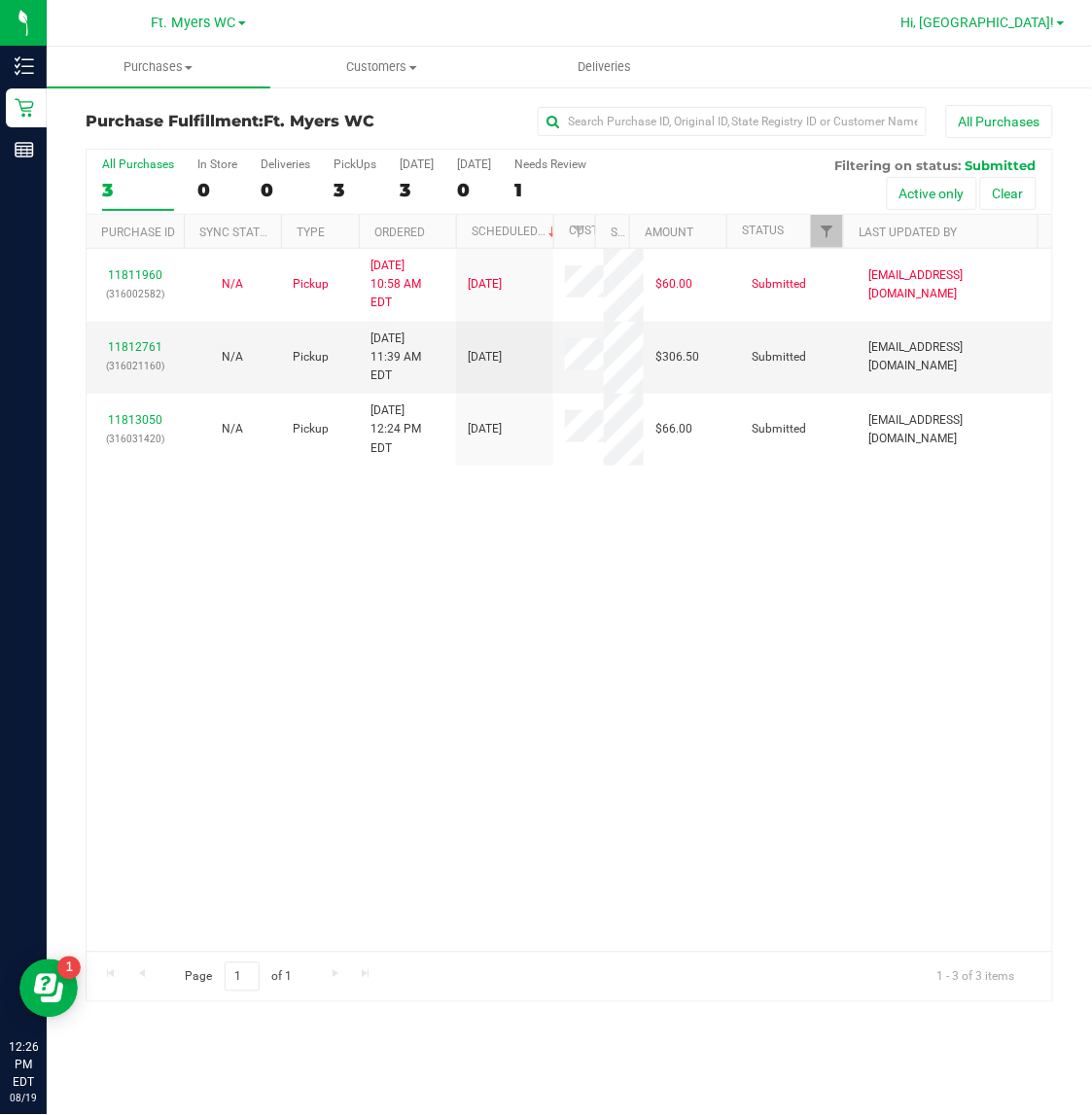
click at [994, 15] on span "Hi, [GEOGRAPHIC_DATA]!" at bounding box center [978, 22] width 153 height 16
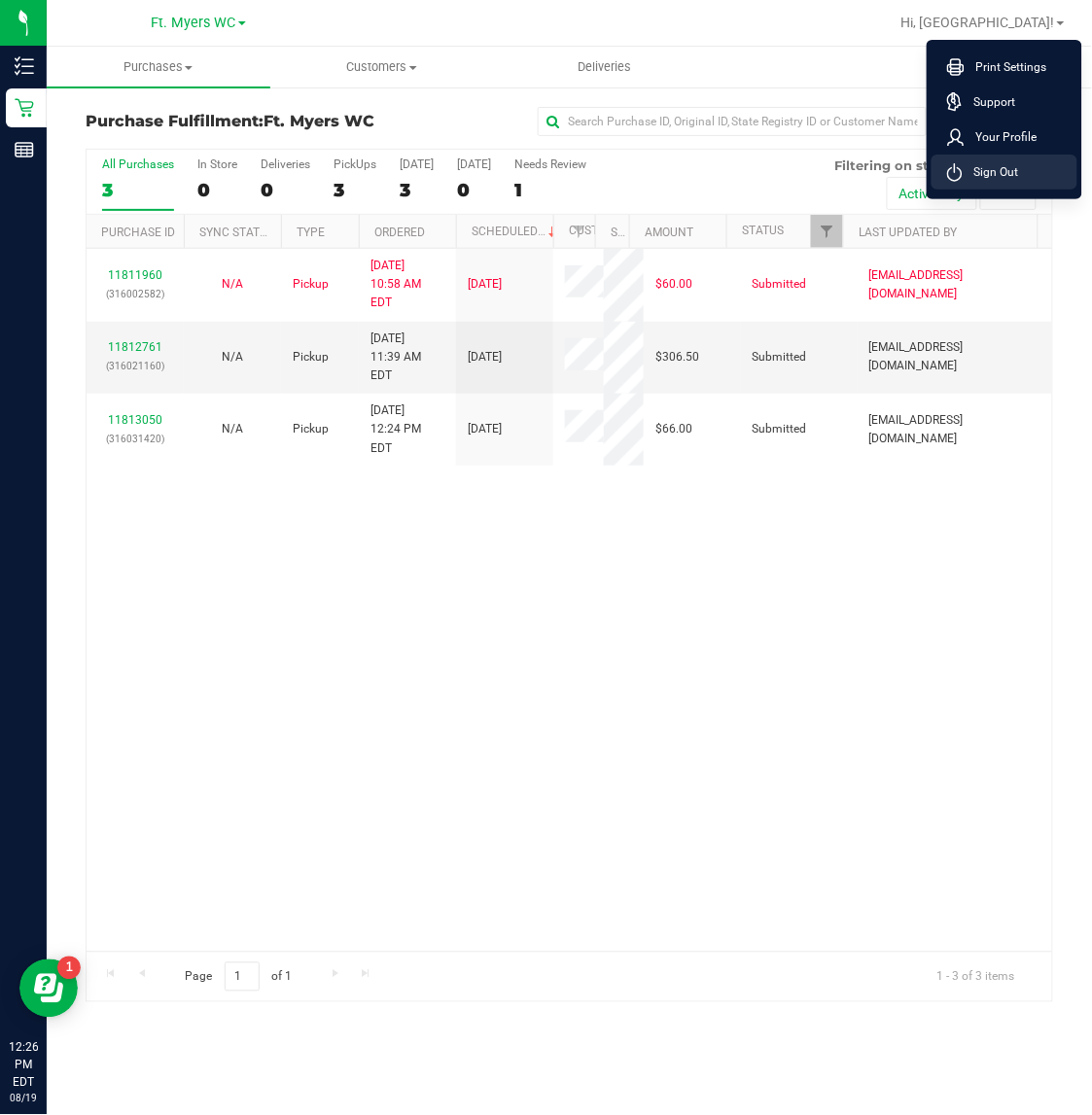
click at [959, 182] on li "Sign Out" at bounding box center [1004, 172] width 146 height 35
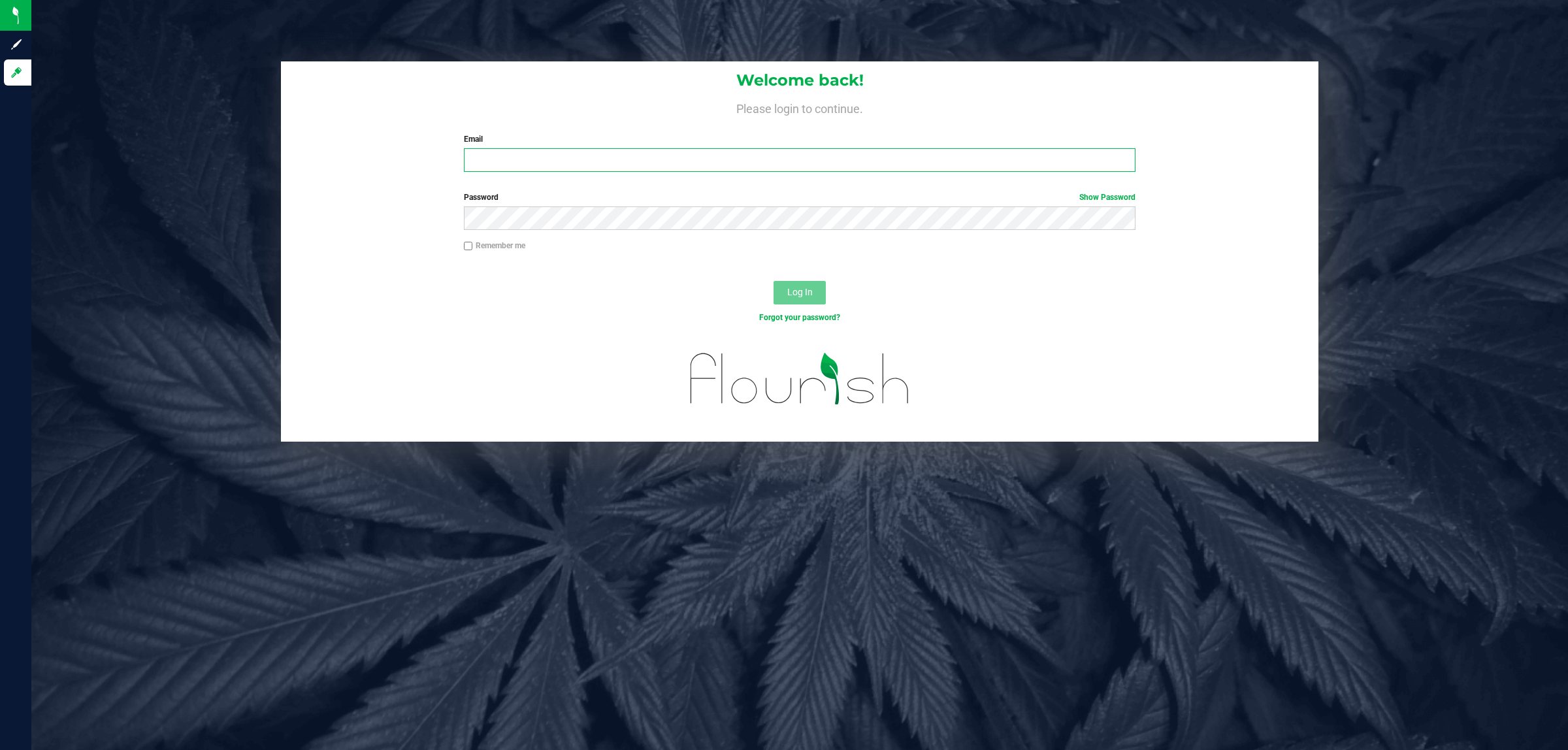
click at [595, 164] on input "Email" at bounding box center [799, 160] width 672 height 24
type input "cstutz@liveparallel.com"
click at [698, 281] on button "Log In" at bounding box center [800, 293] width 53 height 24
